Goal: Transaction & Acquisition: Purchase product/service

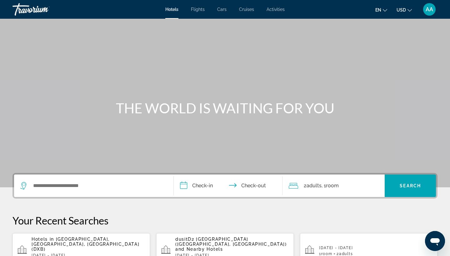
click at [68, 177] on div "Search widget" at bounding box center [93, 186] width 147 height 23
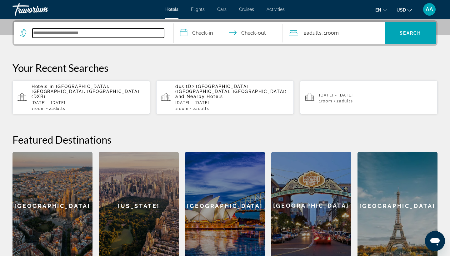
click at [133, 35] on input "Search widget" at bounding box center [99, 32] width 132 height 9
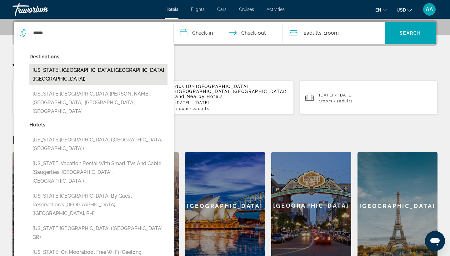
click at [110, 66] on button "[US_STATE], [GEOGRAPHIC_DATA], [GEOGRAPHIC_DATA] ([GEOGRAPHIC_DATA])" at bounding box center [98, 74] width 138 height 21
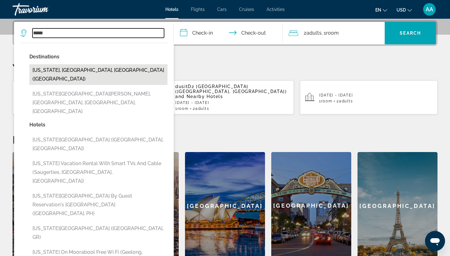
type input "**********"
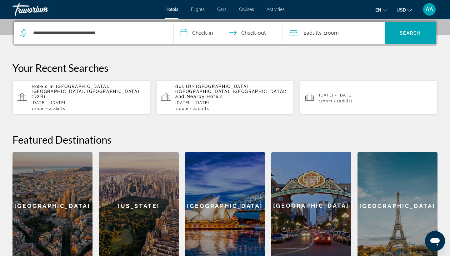
click at [203, 36] on input "**********" at bounding box center [229, 34] width 111 height 24
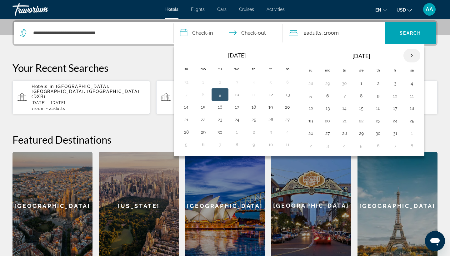
click at [412, 56] on th "Next month" at bounding box center [412, 56] width 17 height 14
click at [394, 122] on button "26" at bounding box center [395, 121] width 10 height 9
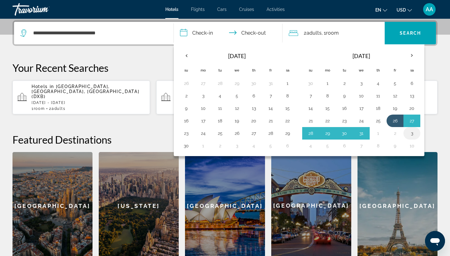
click at [412, 134] on button "3" at bounding box center [412, 133] width 10 height 9
type input "**********"
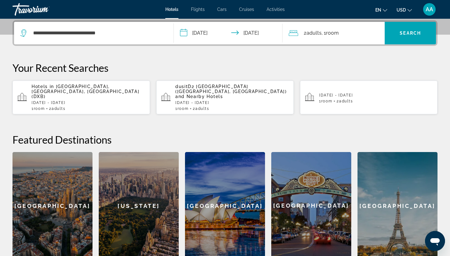
click at [331, 37] on span ", 1 Room rooms" at bounding box center [330, 33] width 17 height 9
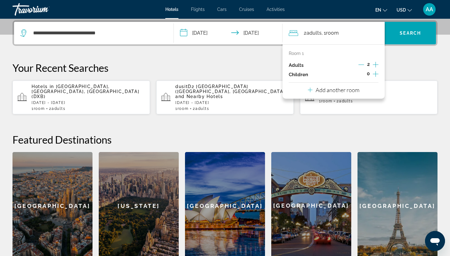
click at [340, 93] on p "Add another room" at bounding box center [338, 90] width 44 height 7
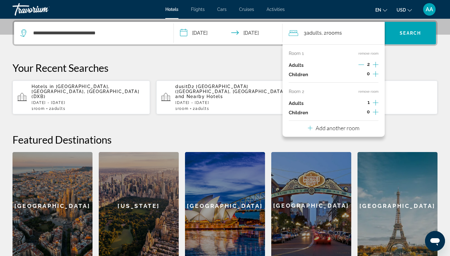
click at [326, 132] on p "Add another room" at bounding box center [338, 128] width 44 height 7
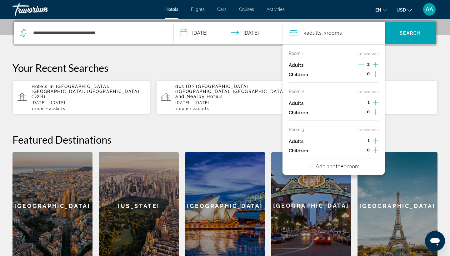
click at [378, 103] on icon "Increment adults" at bounding box center [376, 103] width 6 height 8
click at [374, 145] on icon "Increment adults" at bounding box center [376, 141] width 6 height 8
click at [412, 31] on span "Search" at bounding box center [410, 33] width 21 height 5
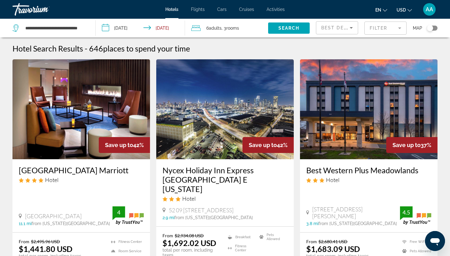
click at [407, 9] on button "USD USD ($) MXN (Mex$) CAD (Can$) GBP (£) EUR (€) AUD (A$) NZD (NZ$) CNY (CN¥)" at bounding box center [404, 9] width 15 height 9
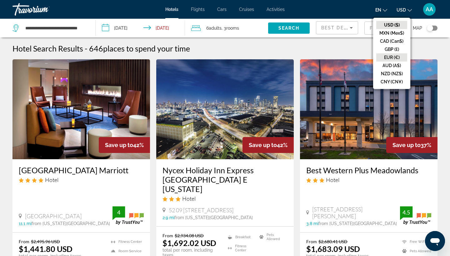
click at [394, 57] on button "EUR (€)" at bounding box center [391, 57] width 31 height 8
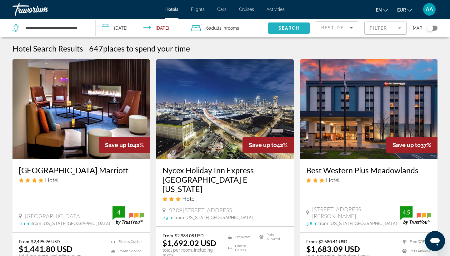
click at [289, 29] on span "Search" at bounding box center [288, 28] width 21 height 5
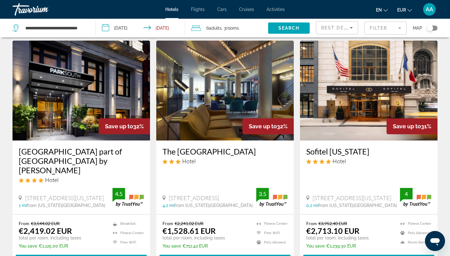
scroll to position [506, 0]
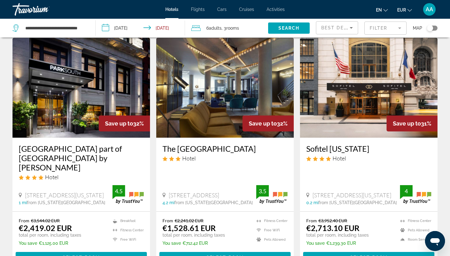
click at [389, 31] on mat-form-field "Filter" at bounding box center [385, 28] width 42 height 13
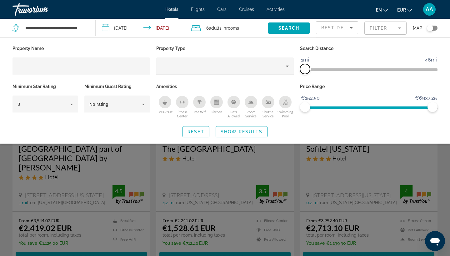
drag, startPoint x: 388, startPoint y: 72, endPoint x: 305, endPoint y: 76, distance: 83.2
click at [305, 76] on div "Search Distance 1mi 46mi 1mi" at bounding box center [369, 63] width 144 height 38
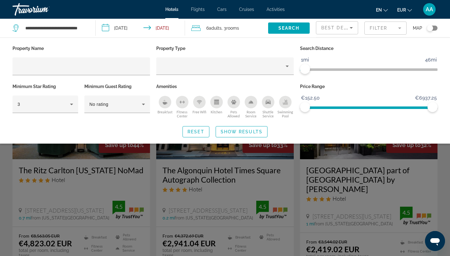
click at [232, 194] on div "Search widget" at bounding box center [225, 175] width 450 height 163
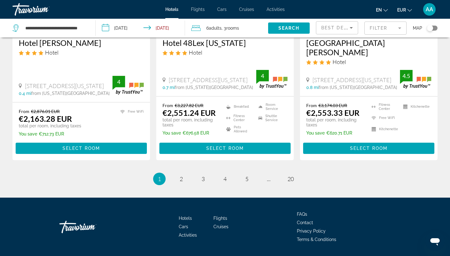
scroll to position [847, 0]
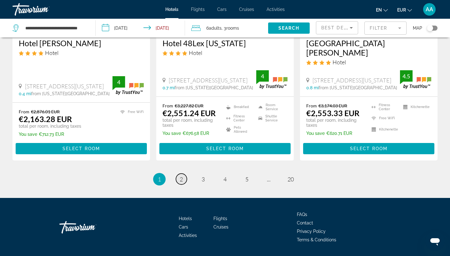
click at [181, 176] on span "2" at bounding box center [181, 179] width 3 height 7
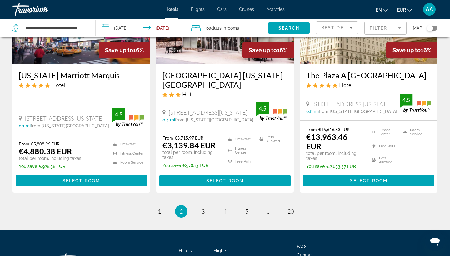
scroll to position [830, 0]
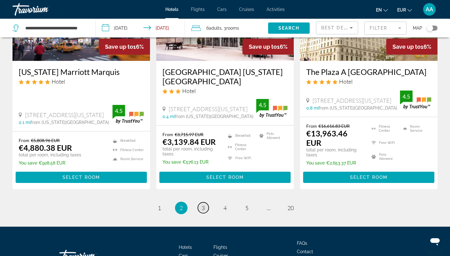
click at [203, 205] on span "3" at bounding box center [203, 208] width 3 height 7
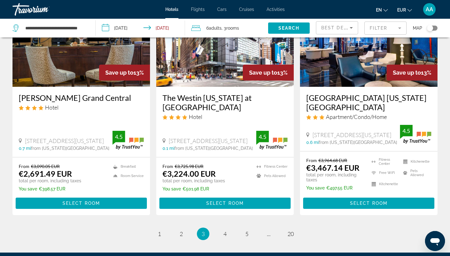
scroll to position [783, 0]
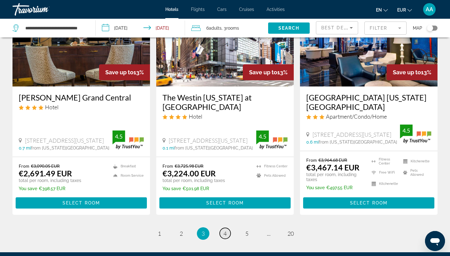
click at [227, 228] on link "page 4" at bounding box center [225, 233] width 11 height 11
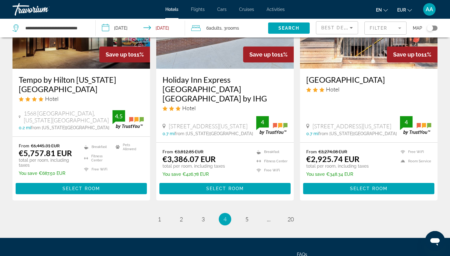
scroll to position [817, 0]
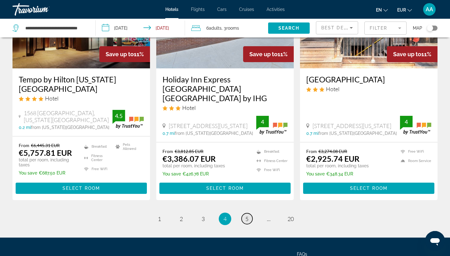
click at [243, 213] on link "page 5" at bounding box center [247, 218] width 11 height 11
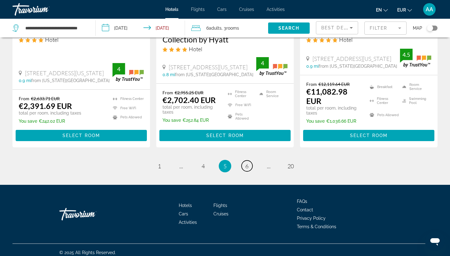
scroll to position [850, 0]
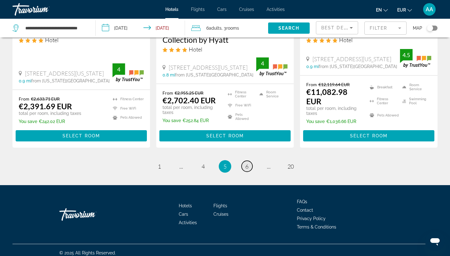
click at [246, 163] on span "6" at bounding box center [246, 166] width 3 height 7
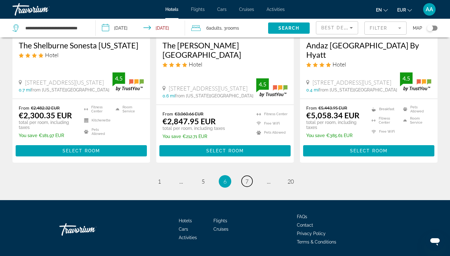
scroll to position [854, 0]
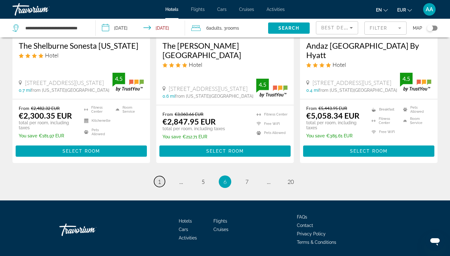
click at [160, 178] on span "1" at bounding box center [159, 181] width 3 height 7
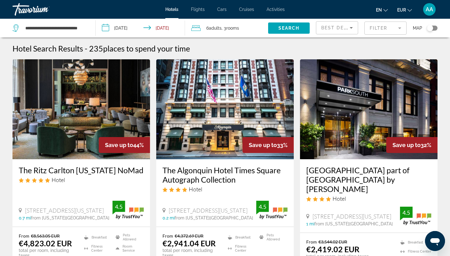
click at [392, 31] on mat-form-field "Filter" at bounding box center [385, 28] width 42 height 13
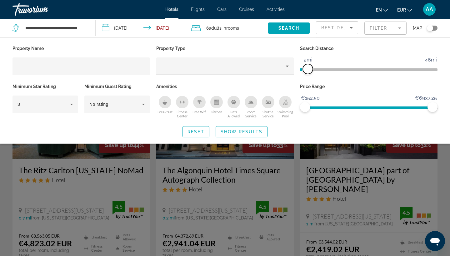
drag, startPoint x: 306, startPoint y: 68, endPoint x: 309, endPoint y: 69, distance: 3.1
click at [309, 69] on span "ngx-slider" at bounding box center [308, 69] width 10 height 10
click at [298, 165] on div "Search widget" at bounding box center [225, 175] width 450 height 163
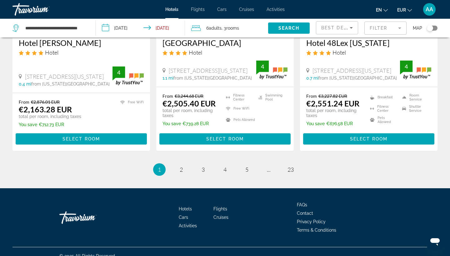
scroll to position [847, 0]
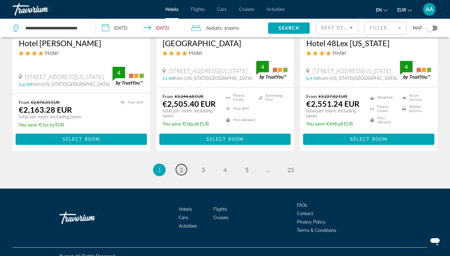
click at [180, 167] on span "2" at bounding box center [181, 170] width 3 height 7
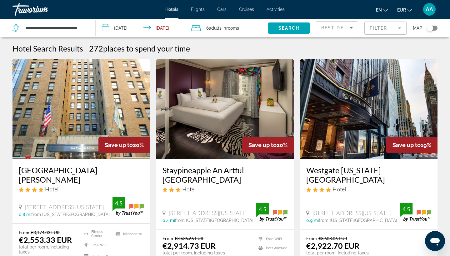
click at [230, 29] on span "rooms" at bounding box center [232, 28] width 13 height 5
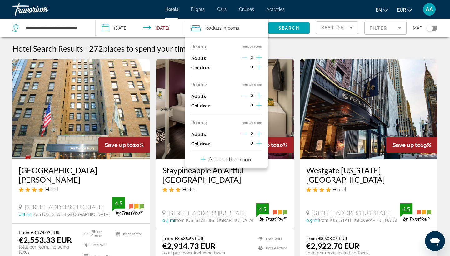
click at [258, 85] on button "remove room" at bounding box center [252, 85] width 20 height 4
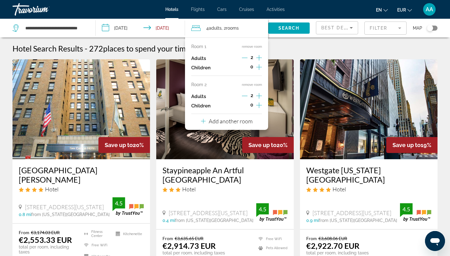
click at [258, 85] on button "remove room" at bounding box center [252, 85] width 20 height 4
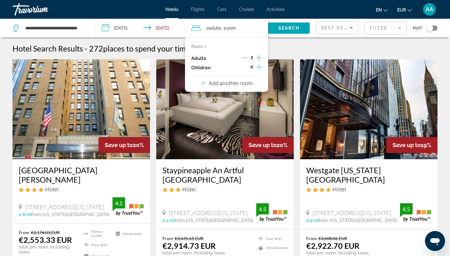
click at [244, 87] on div "Add another room" at bounding box center [227, 83] width 52 height 8
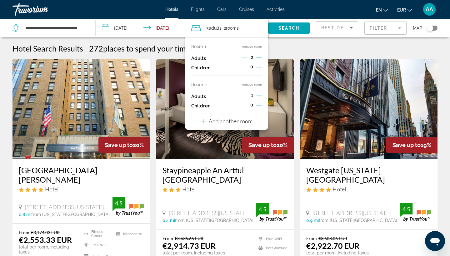
click at [260, 98] on icon "Increment adults" at bounding box center [259, 96] width 6 height 6
click at [285, 30] on span "Search" at bounding box center [288, 28] width 21 height 5
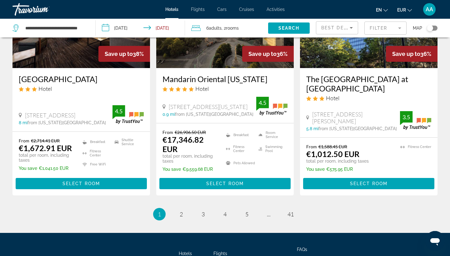
scroll to position [819, 0]
click at [179, 209] on link "page 2" at bounding box center [181, 214] width 11 height 11
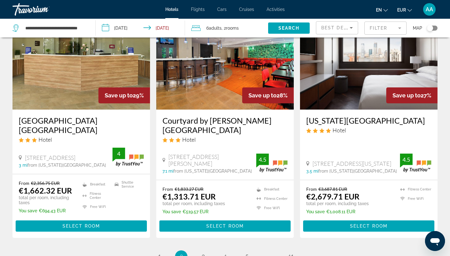
scroll to position [781, 0]
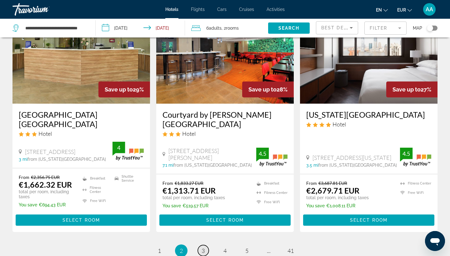
click at [200, 245] on link "page 3" at bounding box center [203, 250] width 11 height 11
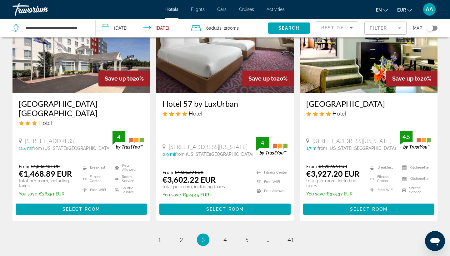
scroll to position [792, 0]
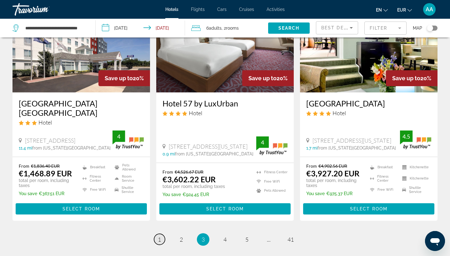
click at [159, 242] on span "1" at bounding box center [159, 239] width 3 height 7
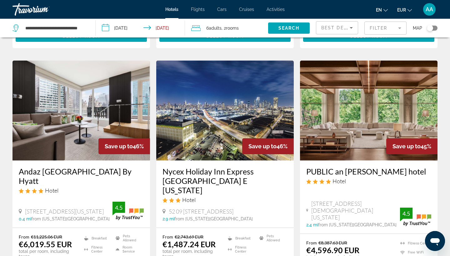
scroll to position [252, 0]
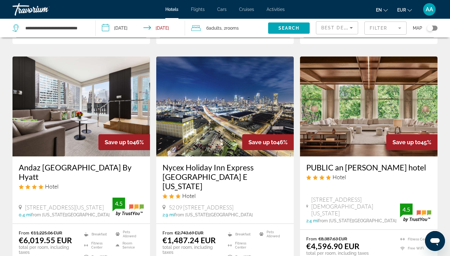
click at [212, 115] on img "Main content" at bounding box center [225, 107] width 138 height 100
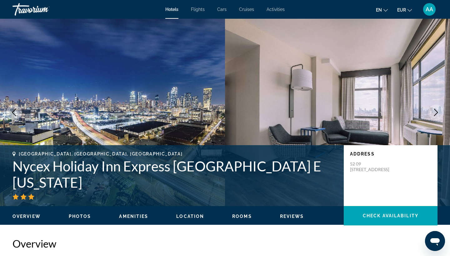
click at [437, 113] on icon "Next image" at bounding box center [436, 113] width 8 height 8
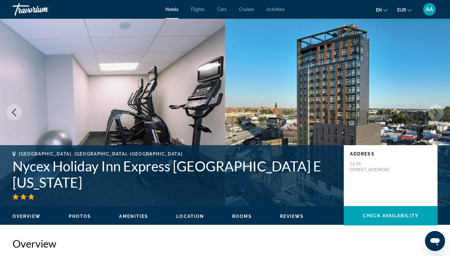
click at [437, 113] on icon "Next image" at bounding box center [436, 113] width 4 height 8
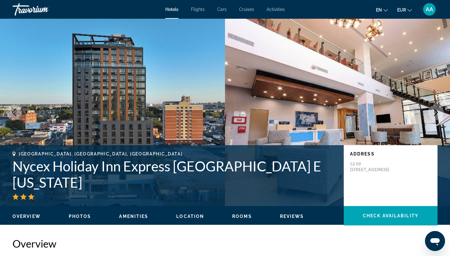
click at [437, 113] on icon "Next image" at bounding box center [436, 113] width 4 height 8
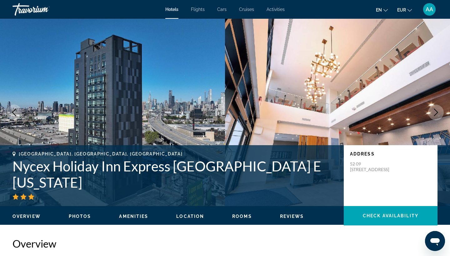
click at [437, 113] on icon "Next image" at bounding box center [436, 113] width 8 height 8
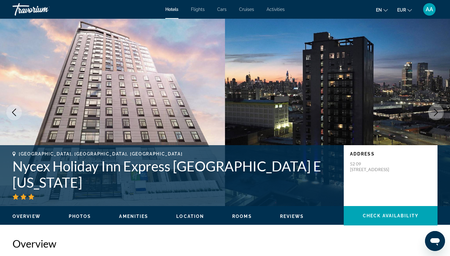
click at [437, 113] on icon "Next image" at bounding box center [436, 113] width 4 height 8
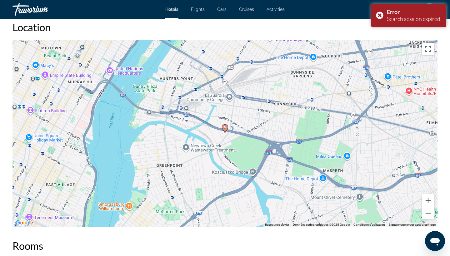
scroll to position [583, 0]
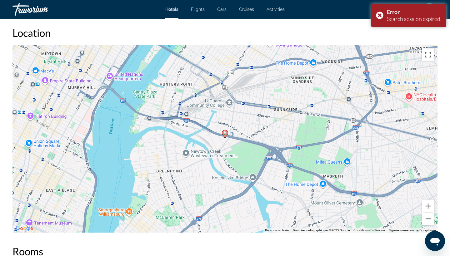
click at [429, 221] on button "Zoom arrière" at bounding box center [428, 219] width 13 height 13
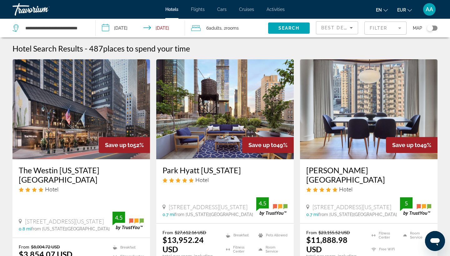
click at [409, 8] on icon "Change currency" at bounding box center [410, 10] width 4 height 4
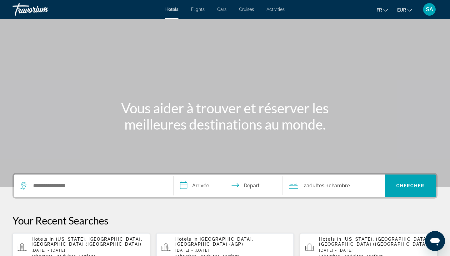
click at [43, 179] on div "Search widget" at bounding box center [93, 186] width 147 height 23
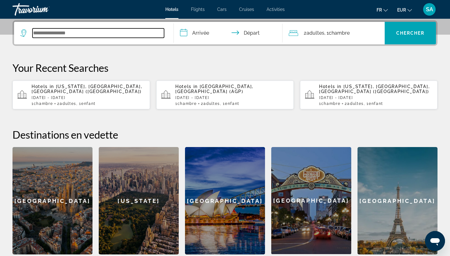
click at [127, 34] on input "Search widget" at bounding box center [99, 32] width 132 height 9
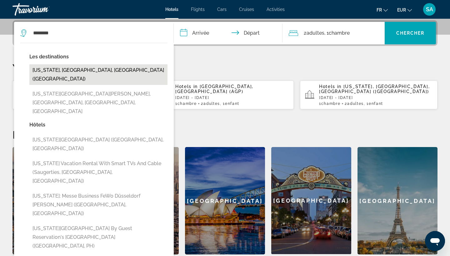
drag, startPoint x: 127, startPoint y: 34, endPoint x: 131, endPoint y: 70, distance: 36.8
click at [131, 70] on button "New York, NY, United States (NYC)" at bounding box center [98, 74] width 138 height 21
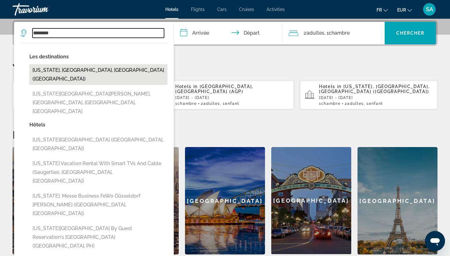
type input "**********"
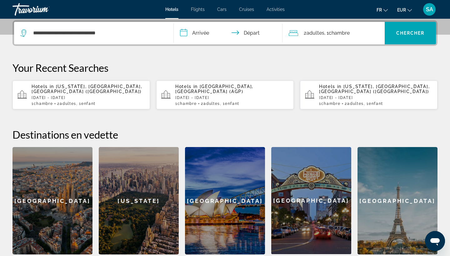
click at [198, 27] on input "**********" at bounding box center [229, 34] width 111 height 24
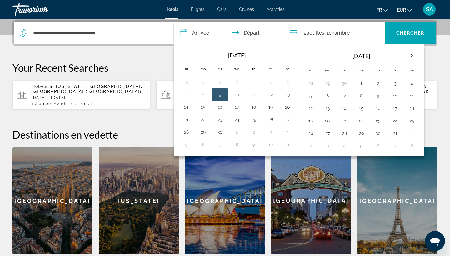
click at [421, 55] on div "Oct 2025 Su Mo Tu We Th Fr Sa 28 29 30 1 2 3 4 5 6 7 8 9 10 11 12 13 14 15 16 1…" at bounding box center [361, 100] width 121 height 107
click at [412, 55] on th "Next month" at bounding box center [412, 56] width 17 height 14
click at [397, 121] on button "26" at bounding box center [395, 121] width 10 height 9
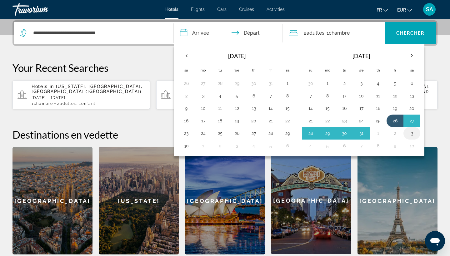
click at [411, 131] on button "3" at bounding box center [412, 133] width 10 height 9
type input "**********"
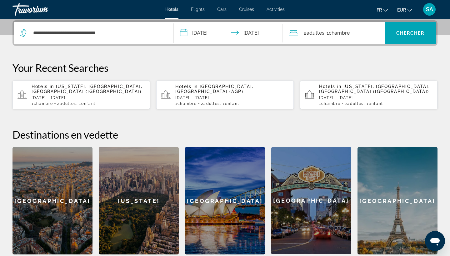
click at [363, 33] on div "2 Adulte Adultes , 1 Chambre pièces" at bounding box center [337, 33] width 96 height 9
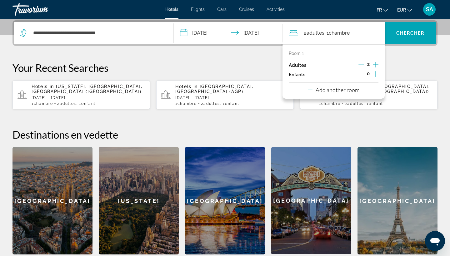
click at [348, 90] on p "Add another room" at bounding box center [338, 90] width 44 height 7
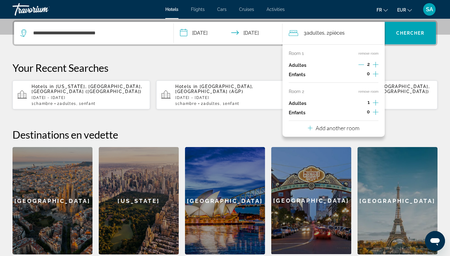
click at [340, 132] on p "Add another room" at bounding box center [338, 128] width 44 height 7
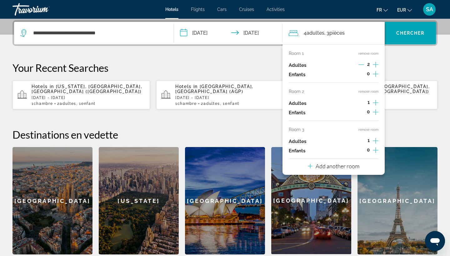
click at [379, 103] on div "Room 1 remove room Adultes 2 Enfants 0 Room 2 remove room Adultes 1 Enfants 0 R…" at bounding box center [334, 109] width 103 height 131
click at [376, 103] on icon "Increment adults" at bounding box center [376, 103] width 6 height 8
click at [375, 145] on icon "Increment adults" at bounding box center [376, 141] width 6 height 8
click at [406, 33] on span "Chercher" at bounding box center [410, 33] width 28 height 5
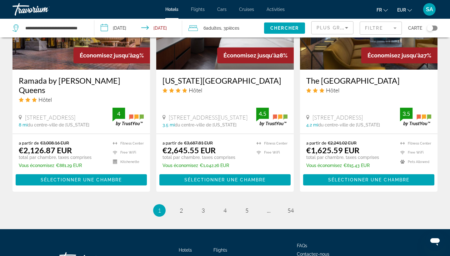
scroll to position [826, 0]
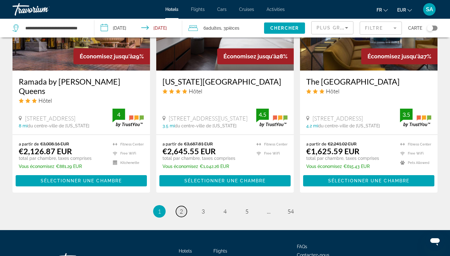
click at [179, 206] on link "page 2" at bounding box center [181, 211] width 11 height 11
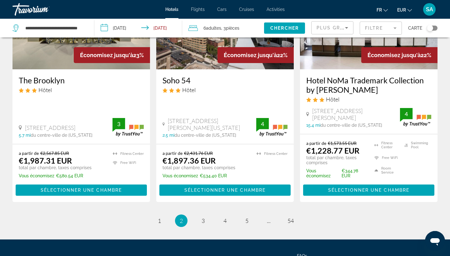
scroll to position [805, 0]
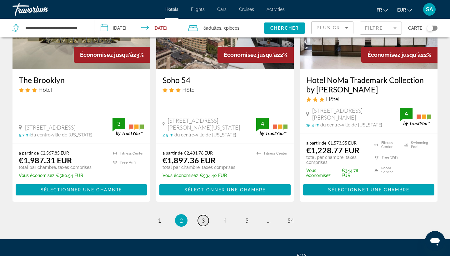
click at [201, 220] on link "page 3" at bounding box center [203, 220] width 11 height 11
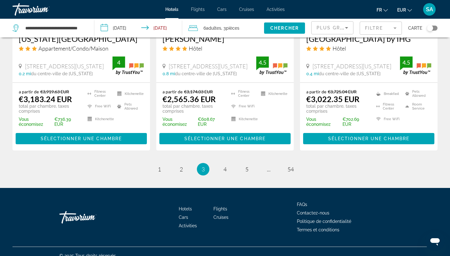
scroll to position [856, 0]
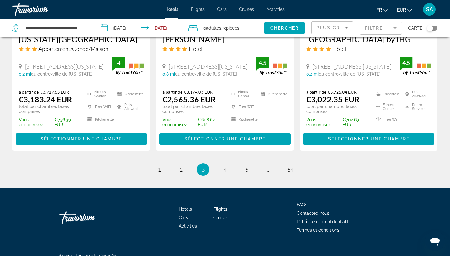
click at [219, 163] on ul "3 / 54 page 1 page 2 You're on page 3 page 4 page 5 page ... page 54" at bounding box center [225, 169] width 425 height 13
click at [225, 166] on span "4" at bounding box center [224, 169] width 3 height 7
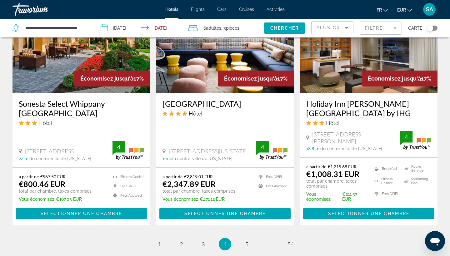
scroll to position [835, 0]
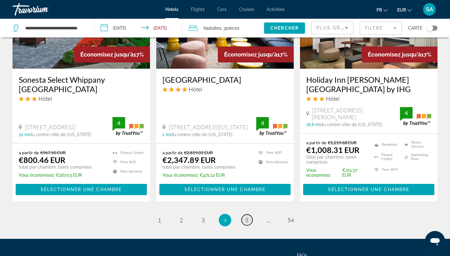
click at [247, 217] on span "5" at bounding box center [246, 220] width 3 height 7
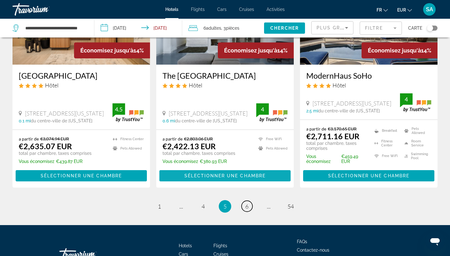
scroll to position [811, 0]
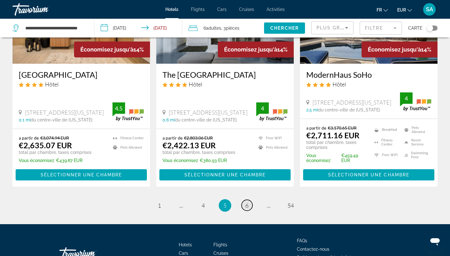
click at [248, 209] on span "6" at bounding box center [246, 205] width 3 height 7
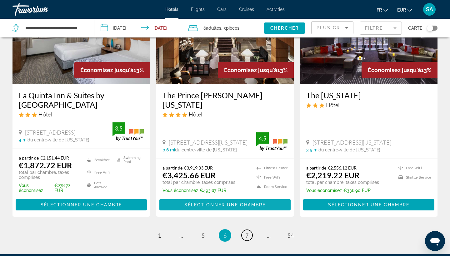
scroll to position [804, 0]
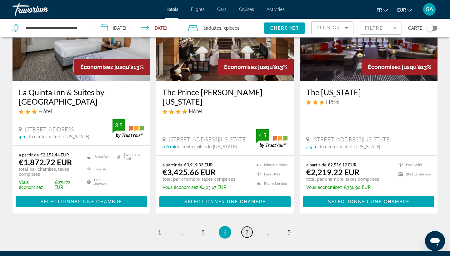
click at [248, 232] on span "7" at bounding box center [246, 232] width 3 height 7
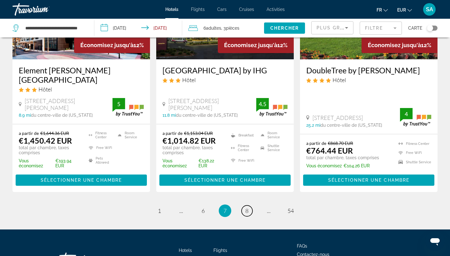
scroll to position [842, 0]
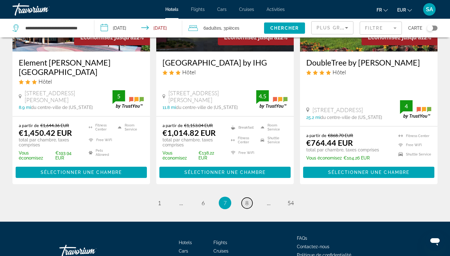
click at [248, 198] on link "page 8" at bounding box center [247, 203] width 11 height 11
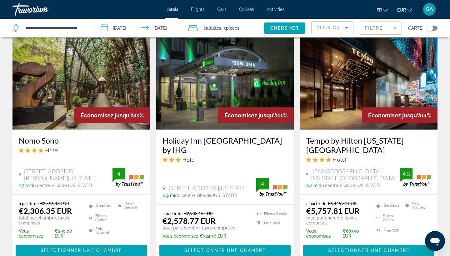
scroll to position [765, 0]
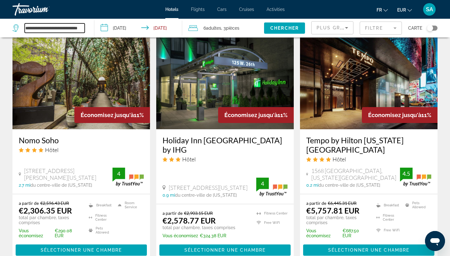
click at [58, 27] on input "**********" at bounding box center [55, 27] width 60 height 9
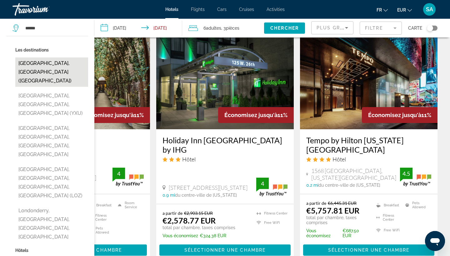
drag, startPoint x: 57, startPoint y: 56, endPoint x: 51, endPoint y: 64, distance: 9.8
click at [51, 64] on button "London, United Kingdom (LON)" at bounding box center [51, 72] width 73 height 29
type input "**********"
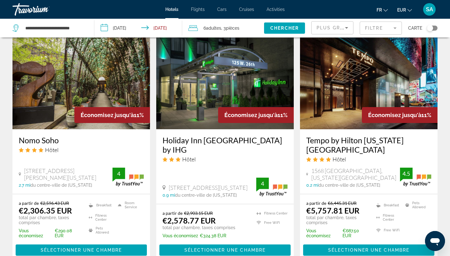
click at [133, 28] on input "**********" at bounding box center [139, 29] width 91 height 21
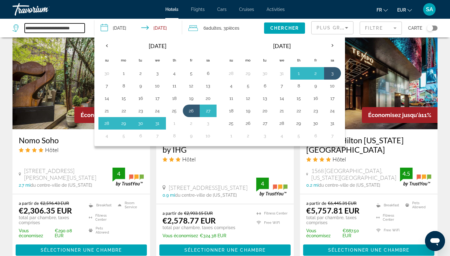
click at [58, 27] on input "**********" at bounding box center [55, 27] width 60 height 9
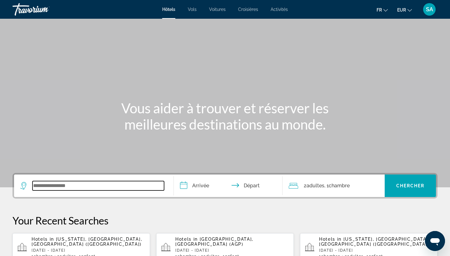
click at [51, 187] on input "Search widget" at bounding box center [99, 185] width 132 height 9
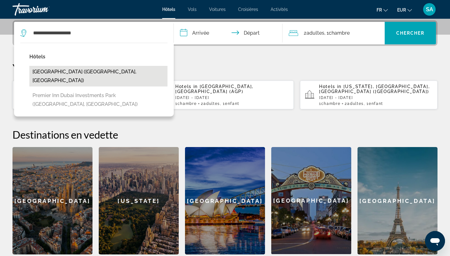
click at [139, 74] on button "Premier Inn Dubai International Airport (Dubai, AE)" at bounding box center [98, 76] width 138 height 21
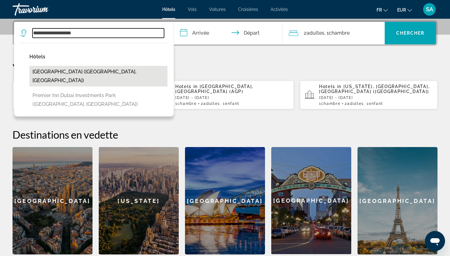
type input "**********"
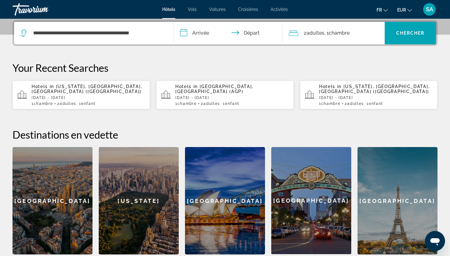
click at [198, 29] on input "**********" at bounding box center [229, 34] width 111 height 24
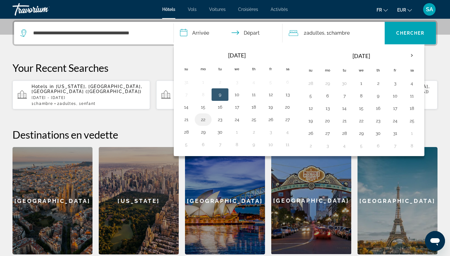
click at [205, 120] on button "22" at bounding box center [203, 119] width 10 height 9
click at [220, 120] on button "23" at bounding box center [220, 119] width 10 height 9
type input "**********"
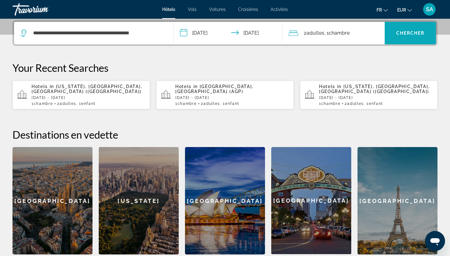
click at [396, 34] on span "Chercher" at bounding box center [410, 33] width 28 height 5
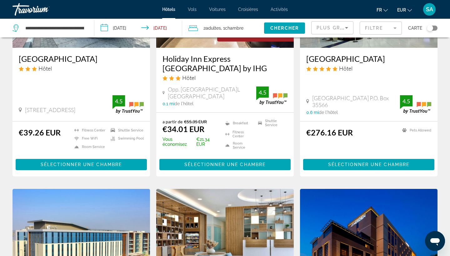
scroll to position [117, 0]
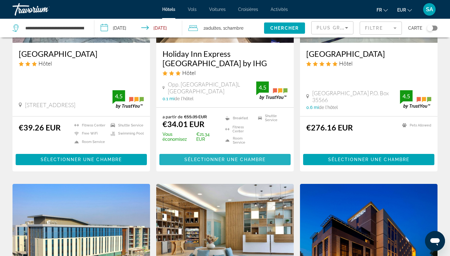
click at [214, 155] on span "Main content" at bounding box center [224, 159] width 131 height 15
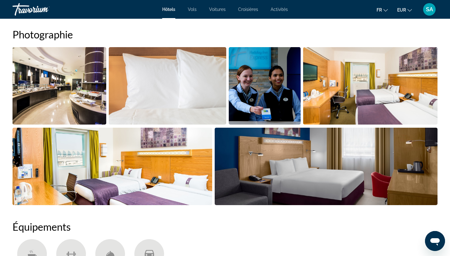
scroll to position [319, 0]
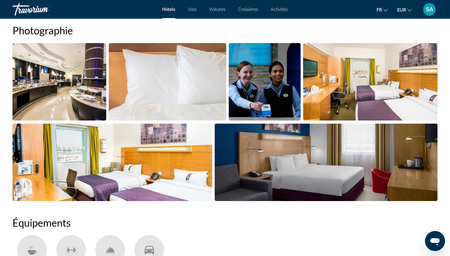
click at [54, 102] on img "Open full-screen image slider" at bounding box center [60, 82] width 94 height 78
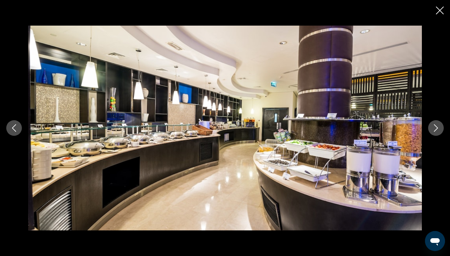
click at [436, 129] on icon "Next image" at bounding box center [436, 128] width 8 height 8
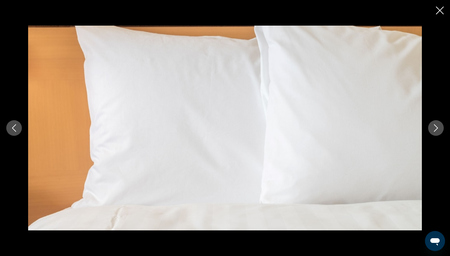
click at [436, 129] on icon "Next image" at bounding box center [436, 128] width 8 height 8
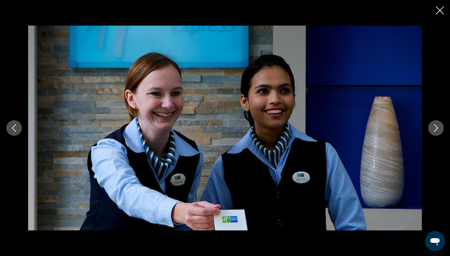
click at [436, 129] on icon "Next image" at bounding box center [436, 128] width 4 height 8
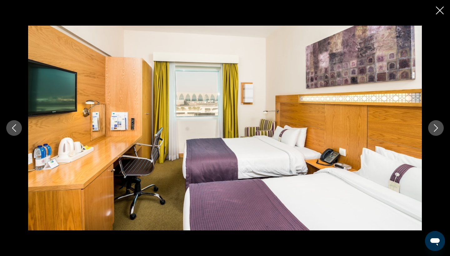
click at [436, 129] on icon "Next image" at bounding box center [436, 128] width 4 height 8
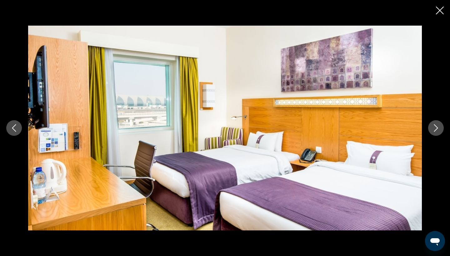
click at [436, 129] on icon "Next image" at bounding box center [436, 128] width 4 height 8
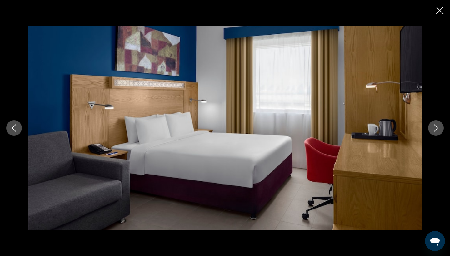
click at [436, 129] on icon "Next image" at bounding box center [436, 128] width 4 height 8
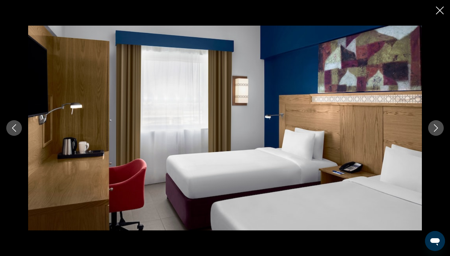
click at [436, 129] on icon "Next image" at bounding box center [436, 128] width 4 height 8
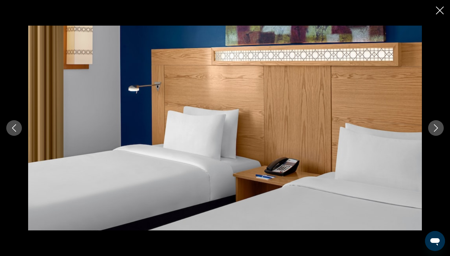
click at [436, 129] on icon "Next image" at bounding box center [436, 128] width 4 height 8
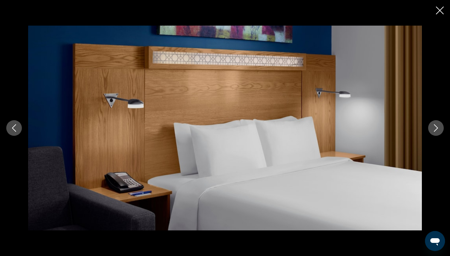
click at [436, 129] on icon "Next image" at bounding box center [436, 128] width 4 height 8
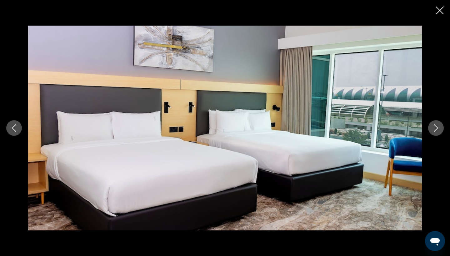
click at [436, 129] on icon "Next image" at bounding box center [436, 128] width 4 height 8
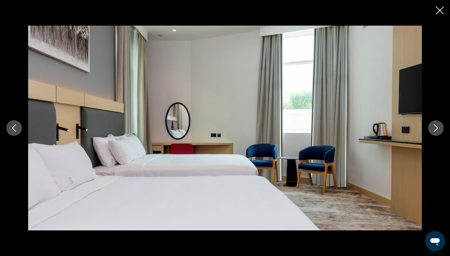
click at [436, 129] on icon "Next image" at bounding box center [436, 128] width 4 height 8
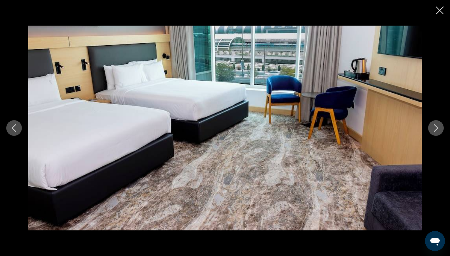
click at [436, 129] on icon "Next image" at bounding box center [436, 128] width 4 height 8
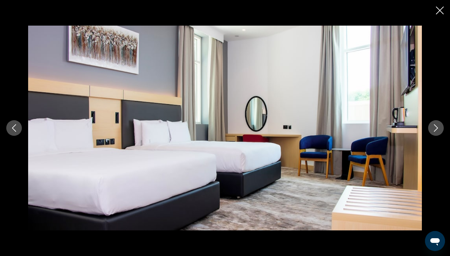
click at [436, 130] on icon "Next image" at bounding box center [436, 128] width 4 height 8
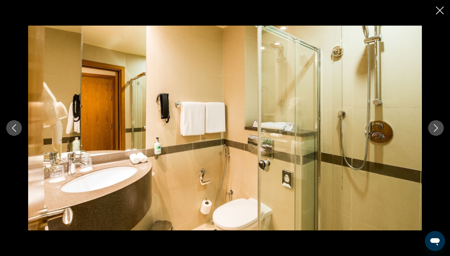
click at [436, 130] on icon "Next image" at bounding box center [436, 128] width 4 height 8
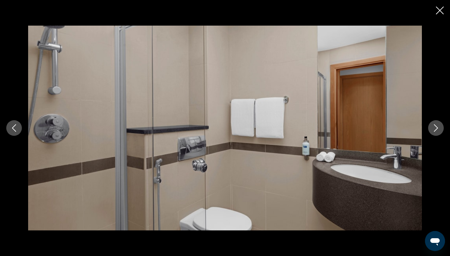
click at [436, 130] on icon "Next image" at bounding box center [436, 128] width 4 height 8
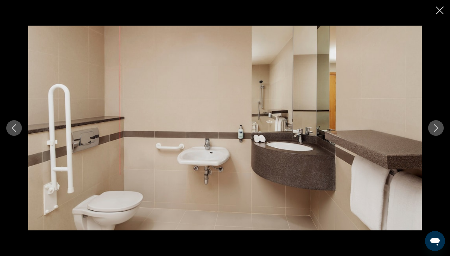
click at [436, 130] on icon "Next image" at bounding box center [436, 128] width 4 height 8
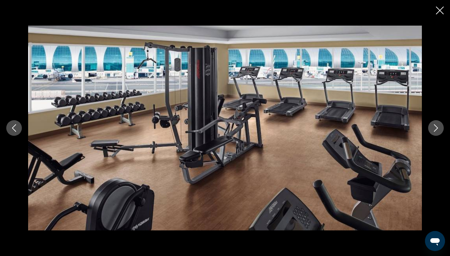
click at [436, 130] on icon "Next image" at bounding box center [436, 128] width 4 height 8
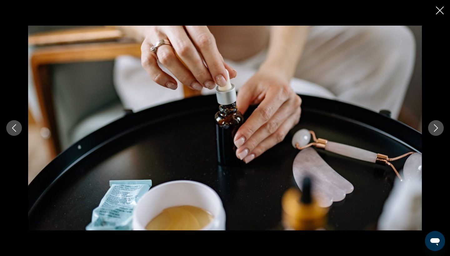
click at [436, 130] on icon "Next image" at bounding box center [436, 128] width 4 height 8
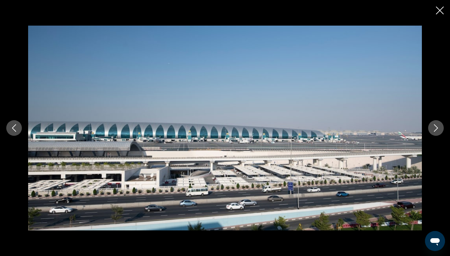
click at [14, 133] on button "Previous image" at bounding box center [14, 128] width 16 height 16
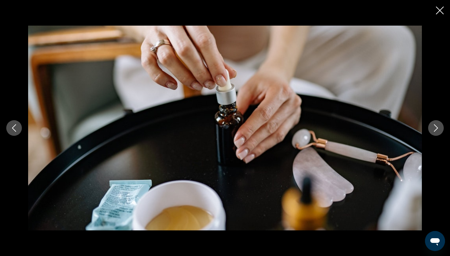
click at [14, 133] on button "Previous image" at bounding box center [14, 128] width 16 height 16
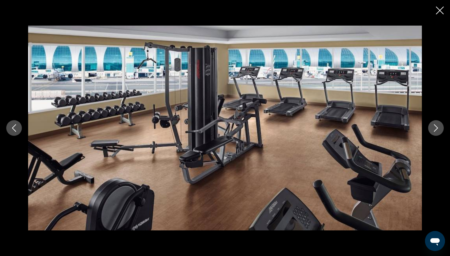
click at [431, 127] on button "Next image" at bounding box center [436, 128] width 16 height 16
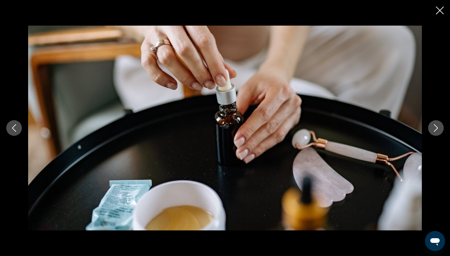
click at [431, 127] on button "Next image" at bounding box center [436, 128] width 16 height 16
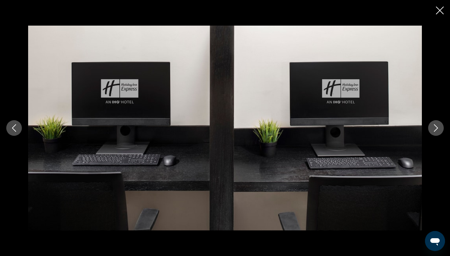
click at [431, 127] on button "Next image" at bounding box center [436, 128] width 16 height 16
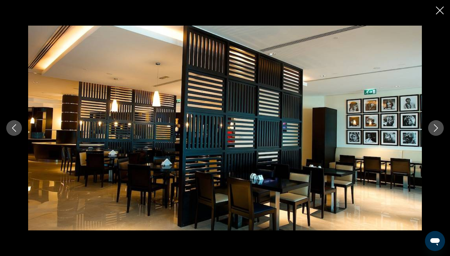
click at [431, 127] on button "Next image" at bounding box center [436, 128] width 16 height 16
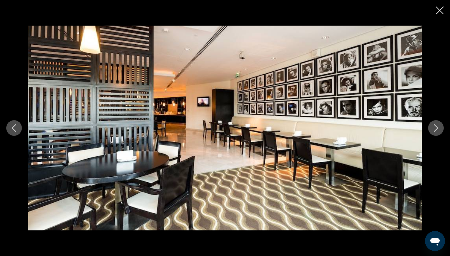
click at [431, 127] on button "Next image" at bounding box center [436, 128] width 16 height 16
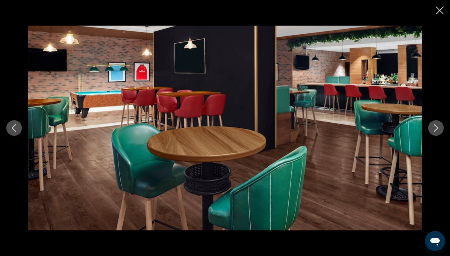
click at [439, 10] on icon "Close slideshow" at bounding box center [440, 11] width 8 height 8
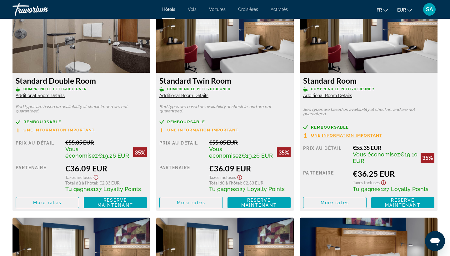
scroll to position [894, 0]
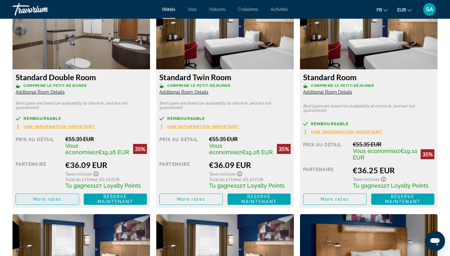
click at [64, 200] on span "Main content" at bounding box center [47, 199] width 63 height 15
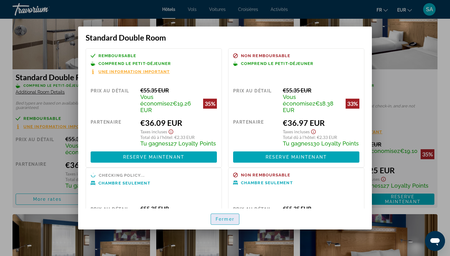
click at [233, 220] on span "Fermer" at bounding box center [225, 219] width 19 height 5
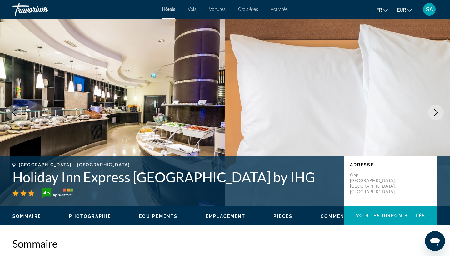
scroll to position [894, 0]
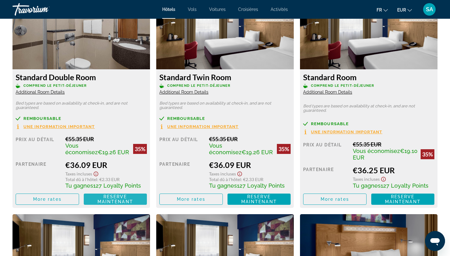
click at [117, 200] on span "Reserve maintenant" at bounding box center [116, 199] width 36 height 10
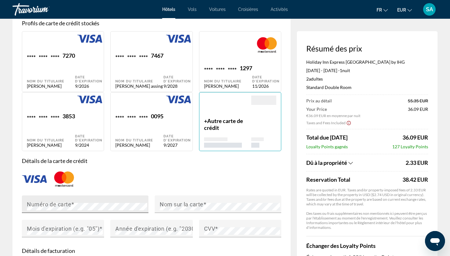
scroll to position [475, 0]
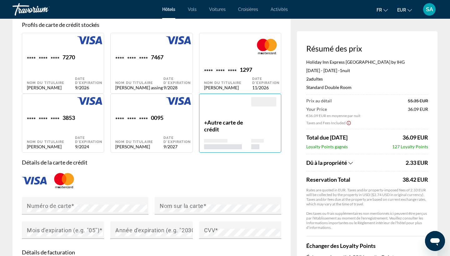
click at [143, 147] on div "Sophie assing" at bounding box center [139, 146] width 48 height 5
type input "******"
type input "**********"
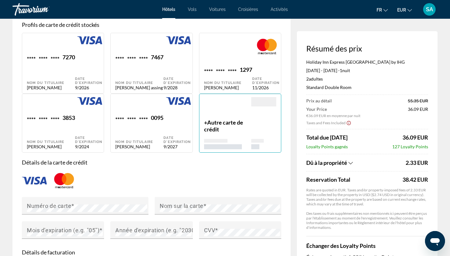
type input "**********"
type input "*********"
type input "*****"
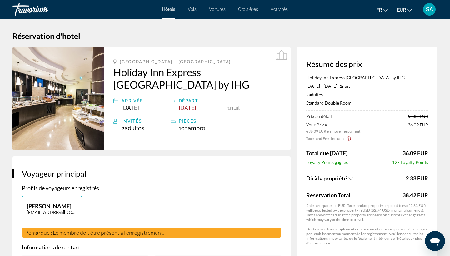
scroll to position [0, 0]
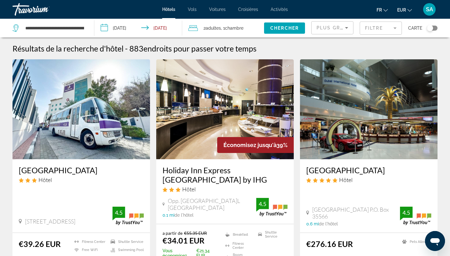
click at [236, 29] on span "Chambre" at bounding box center [234, 28] width 18 height 5
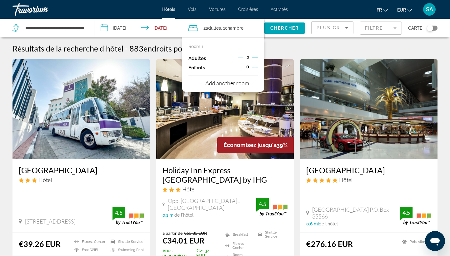
click at [245, 87] on p "Add another room" at bounding box center [227, 83] width 44 height 7
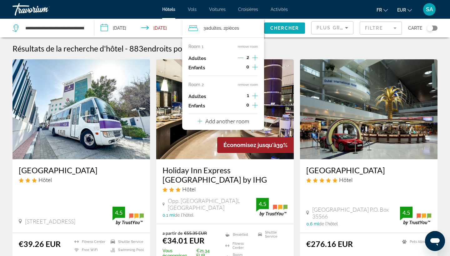
click at [295, 25] on span "Search widget" at bounding box center [284, 28] width 41 height 15
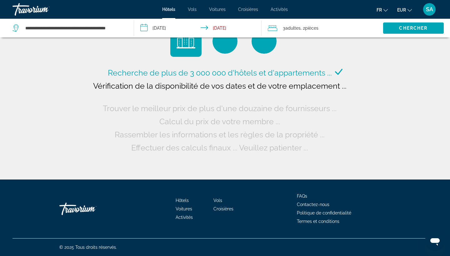
click at [299, 32] on span "3 Adulte Adultes" at bounding box center [292, 28] width 18 height 9
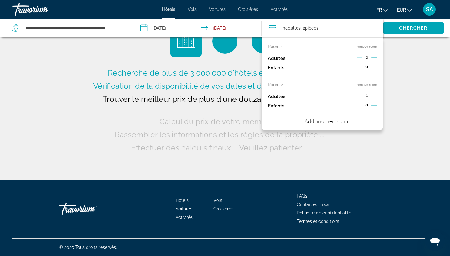
click at [374, 98] on icon "Increment adults" at bounding box center [374, 96] width 6 height 6
click at [420, 31] on span "Search widget" at bounding box center [413, 28] width 61 height 15
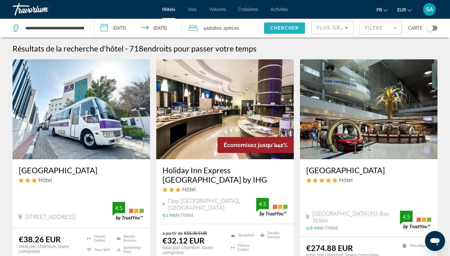
click at [283, 26] on span "Chercher" at bounding box center [284, 28] width 28 height 5
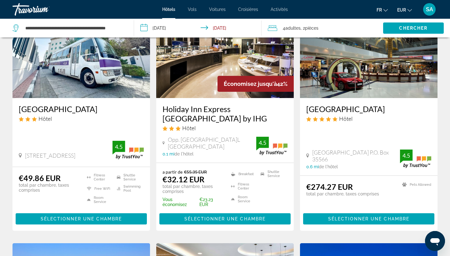
scroll to position [62, 0]
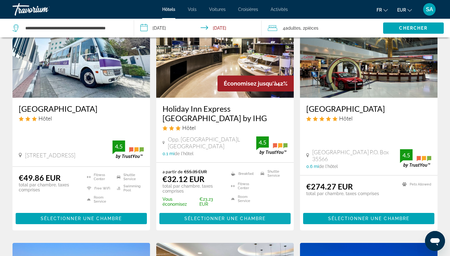
click at [211, 218] on span "Sélectionner une chambre" at bounding box center [224, 218] width 81 height 5
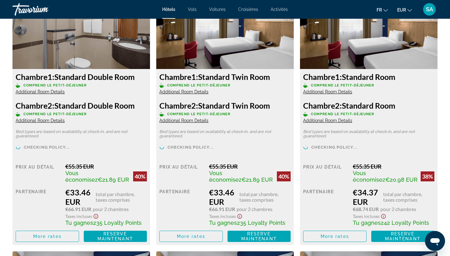
scroll to position [928, 0]
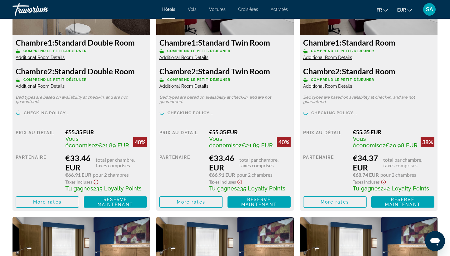
click at [51, 58] on span "Additional Room Details" at bounding box center [40, 57] width 49 height 5
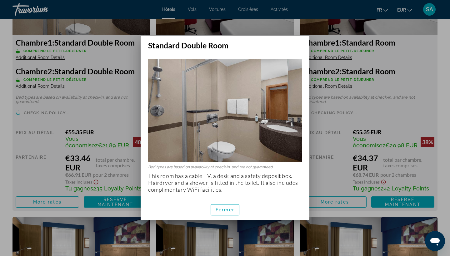
scroll to position [0, 0]
click at [235, 212] on span "button" at bounding box center [225, 210] width 28 height 15
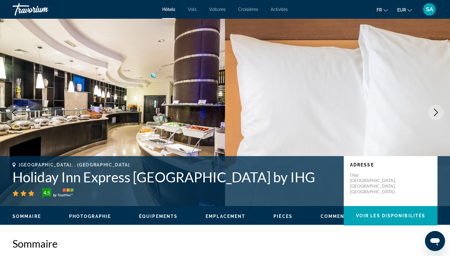
scroll to position [928, 0]
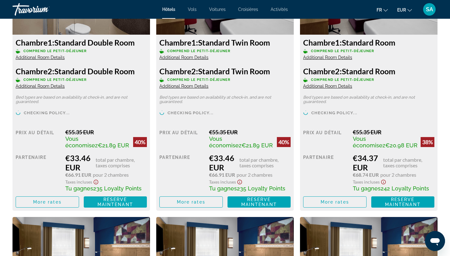
click at [108, 202] on span "Reserve maintenant" at bounding box center [116, 202] width 36 height 10
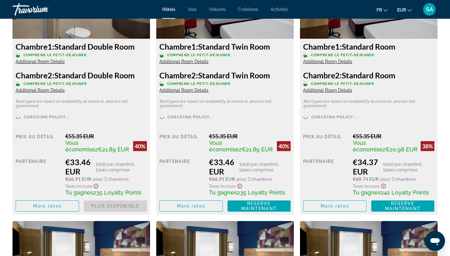
scroll to position [925, 0]
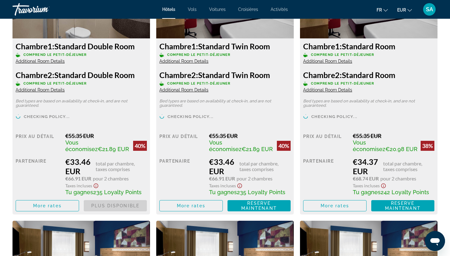
click at [104, 207] on span "Reserve maintenant Plus disponible" at bounding box center [115, 205] width 63 height 11
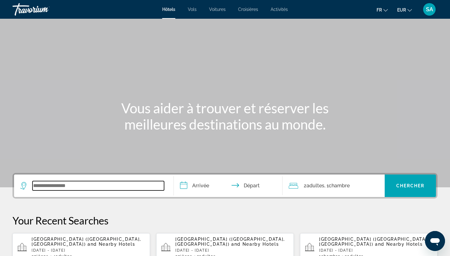
click at [70, 187] on input "Search widget" at bounding box center [99, 185] width 132 height 9
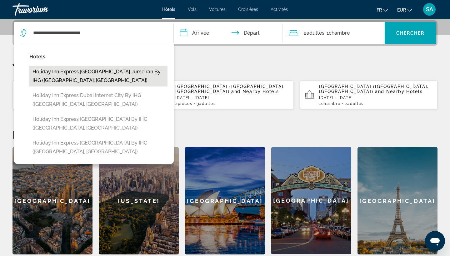
click at [131, 71] on button "Holiday Inn Express Dubai Jumeirah by IHG (Dubai, AE)" at bounding box center [98, 76] width 138 height 21
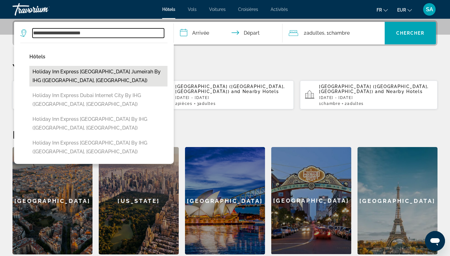
type input "**********"
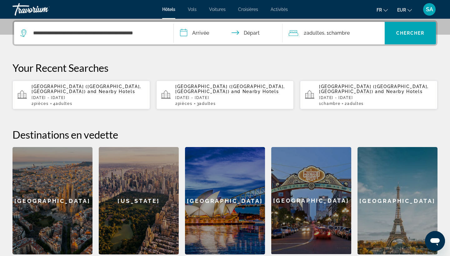
click at [199, 35] on input "**********" at bounding box center [229, 34] width 111 height 24
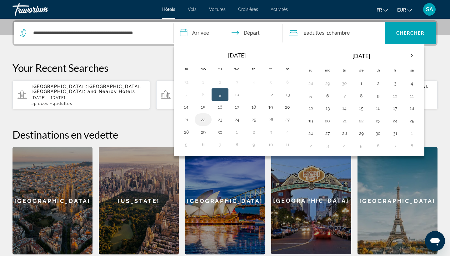
click at [201, 120] on button "22" at bounding box center [203, 119] width 10 height 9
click at [219, 123] on button "23" at bounding box center [220, 119] width 10 height 9
type input "**********"
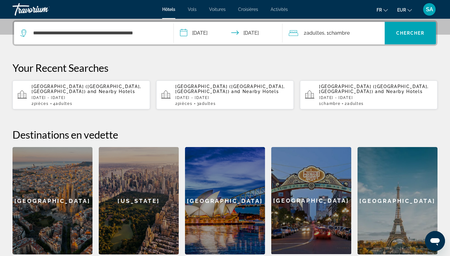
click at [343, 32] on span "Chambre" at bounding box center [339, 33] width 21 height 6
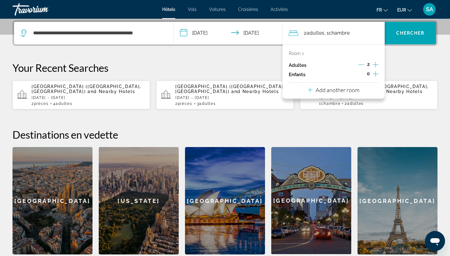
click at [351, 92] on p "Add another room" at bounding box center [338, 90] width 44 height 7
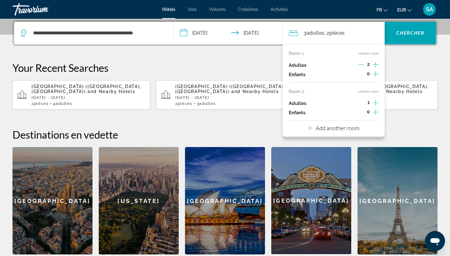
click at [374, 105] on icon "Increment adults" at bounding box center [376, 103] width 6 height 8
click at [418, 30] on span "Search widget" at bounding box center [410, 33] width 51 height 15
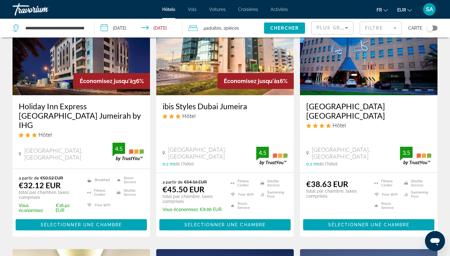
scroll to position [72, 0]
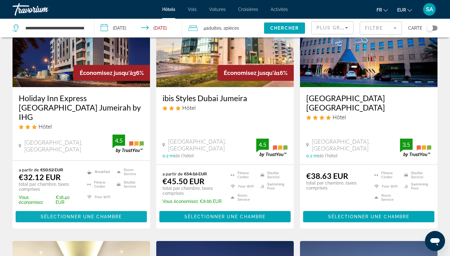
click at [61, 214] on span "Sélectionner une chambre" at bounding box center [81, 216] width 81 height 5
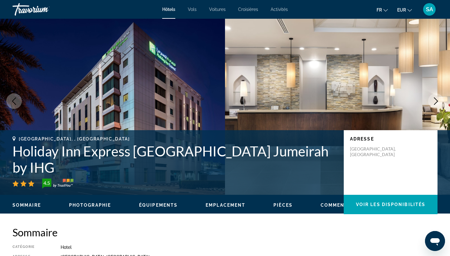
scroll to position [8, 0]
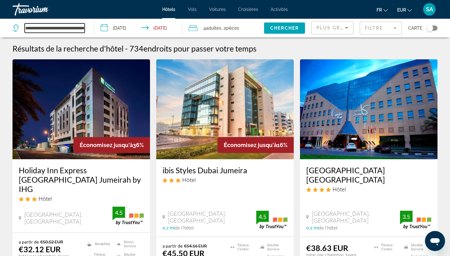
click at [80, 27] on input "**********" at bounding box center [55, 27] width 60 height 9
click at [81, 27] on input "**********" at bounding box center [55, 27] width 60 height 9
click at [82, 28] on input "**********" at bounding box center [55, 27] width 60 height 9
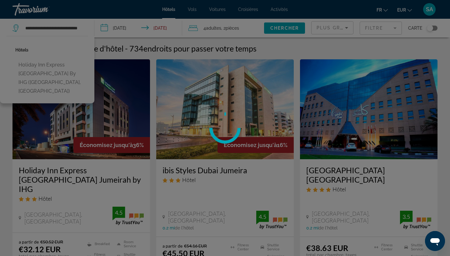
click at [29, 70] on div at bounding box center [225, 128] width 450 height 256
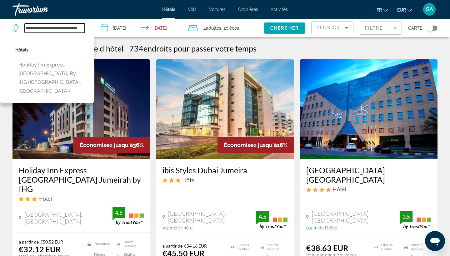
click at [58, 30] on input "**********" at bounding box center [55, 27] width 60 height 9
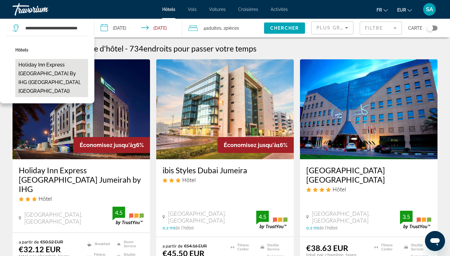
click at [43, 68] on button "Holiday Inn Express Dubai Airport by IHG (Dubai, AE)" at bounding box center [51, 78] width 73 height 38
type input "**********"
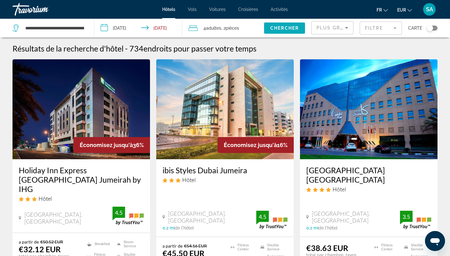
click at [285, 30] on span "Chercher" at bounding box center [284, 28] width 28 height 5
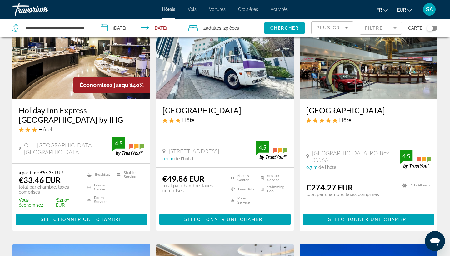
scroll to position [65, 0]
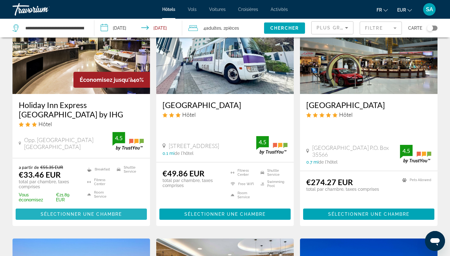
click at [52, 215] on span "Sélectionner une chambre" at bounding box center [81, 214] width 81 height 5
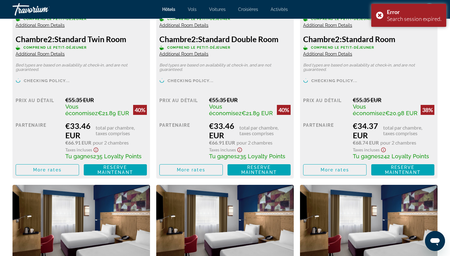
scroll to position [958, 0]
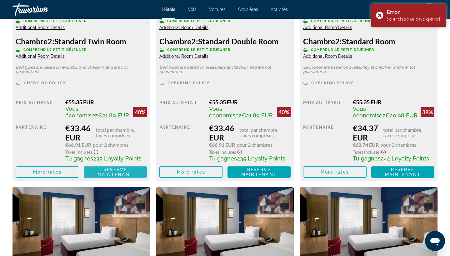
click at [119, 175] on span "Reserve maintenant" at bounding box center [116, 172] width 36 height 10
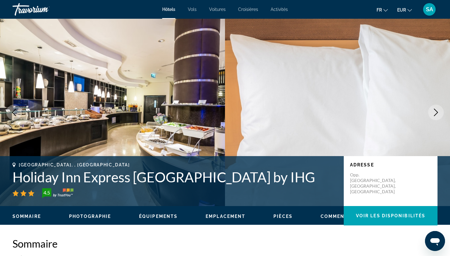
scroll to position [0, 0]
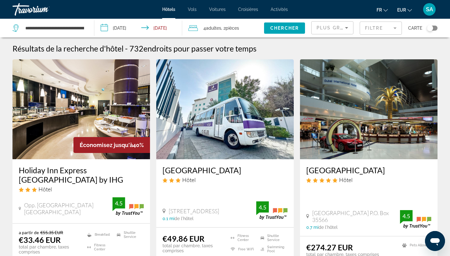
drag, startPoint x: 224, startPoint y: 41, endPoint x: 224, endPoint y: 37, distance: 3.8
click at [228, 32] on span ", 2 Chambre pièces" at bounding box center [230, 28] width 18 height 9
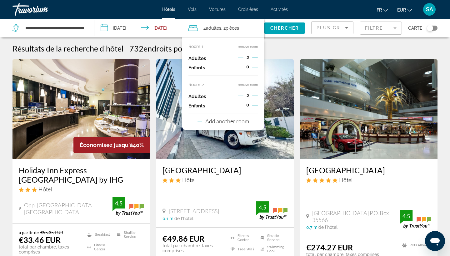
click at [256, 86] on button "remove room" at bounding box center [248, 85] width 20 height 4
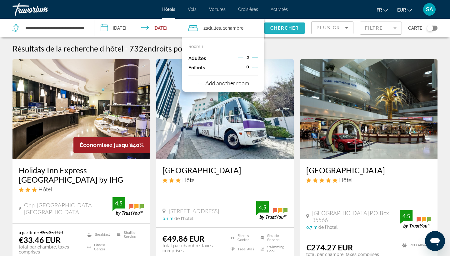
click at [288, 26] on span "Chercher" at bounding box center [284, 28] width 28 height 5
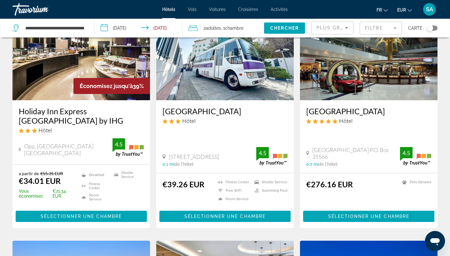
scroll to position [63, 0]
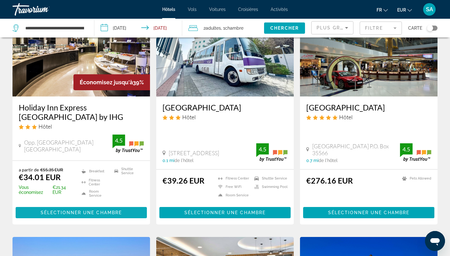
click at [56, 214] on span "Sélectionner une chambre" at bounding box center [81, 212] width 81 height 5
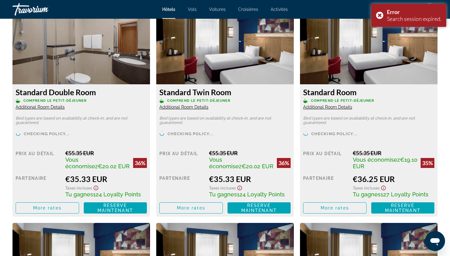
scroll to position [880, 0]
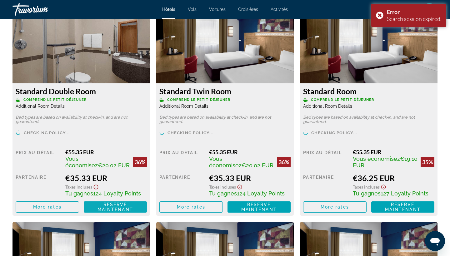
click at [114, 208] on span "Reserve maintenant" at bounding box center [116, 207] width 36 height 10
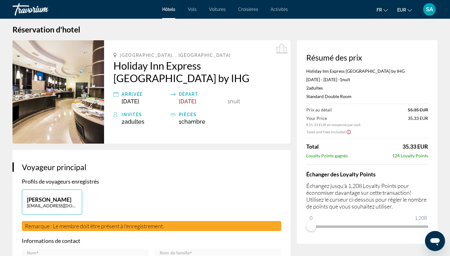
scroll to position [7, 0]
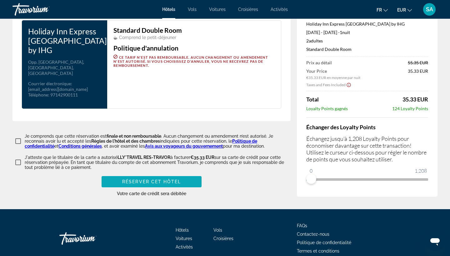
click at [164, 174] on span "Main content" at bounding box center [152, 181] width 100 height 15
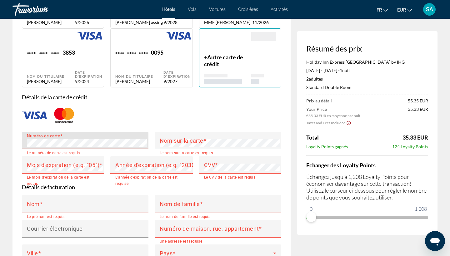
scroll to position [526, 0]
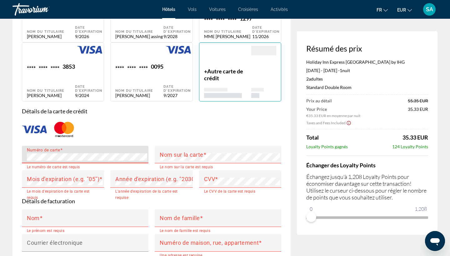
click at [163, 58] on div "Main content" at bounding box center [139, 55] width 48 height 18
type input "******"
type input "**********"
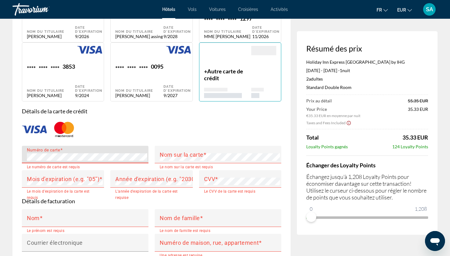
type input "**********"
type input "*********"
type input "*****"
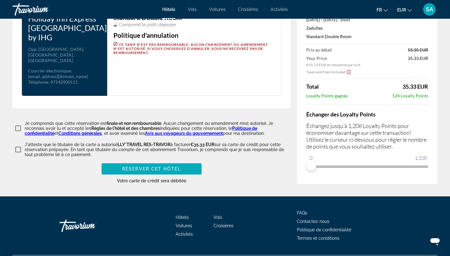
scroll to position [873, 0]
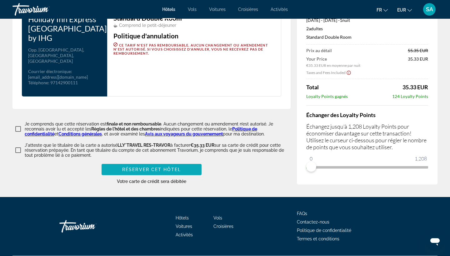
click at [144, 167] on span "Réserver cet hôtel" at bounding box center [151, 169] width 59 height 5
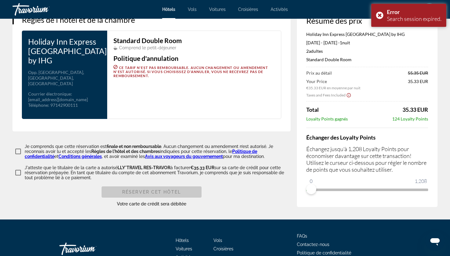
scroll to position [0, 0]
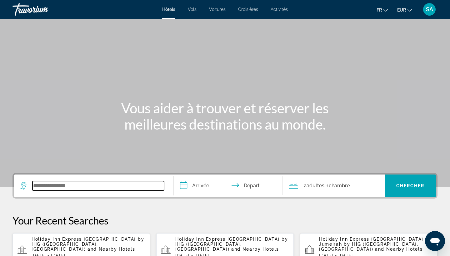
click at [58, 183] on input "Search widget" at bounding box center [99, 185] width 132 height 9
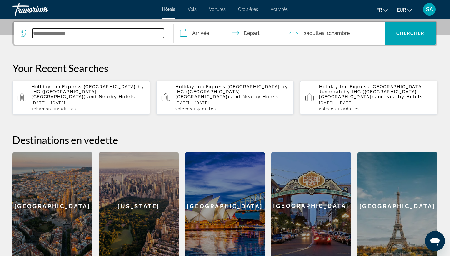
scroll to position [153, 0]
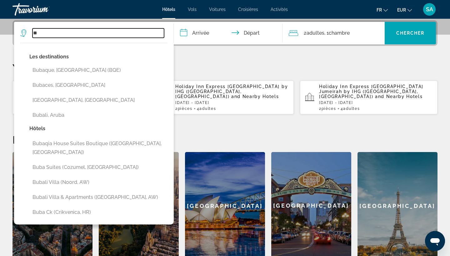
type input "*"
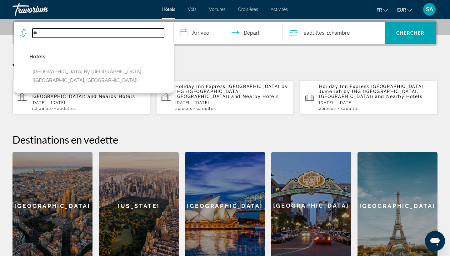
type input "*"
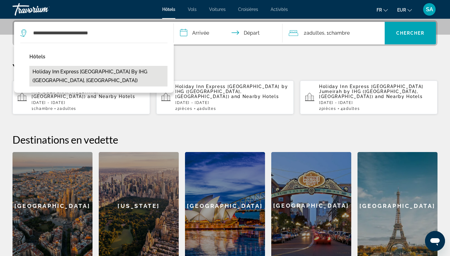
click at [107, 71] on button "Holiday Inn Express [GEOGRAPHIC_DATA] by IHG ([GEOGRAPHIC_DATA], [GEOGRAPHIC_DA…" at bounding box center [98, 76] width 138 height 21
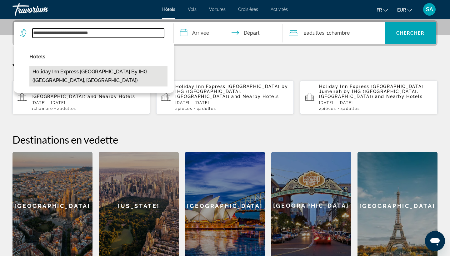
type input "**********"
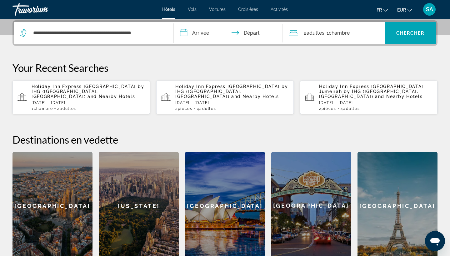
click at [203, 33] on input "**********" at bounding box center [229, 34] width 111 height 24
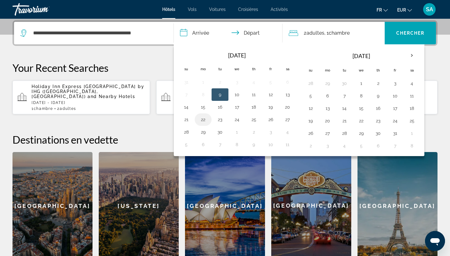
click at [203, 119] on button "22" at bounding box center [203, 119] width 10 height 9
click at [218, 121] on button "23" at bounding box center [220, 119] width 10 height 9
type input "**********"
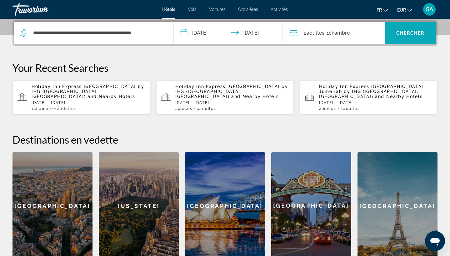
click at [417, 35] on span "Chercher" at bounding box center [410, 33] width 28 height 5
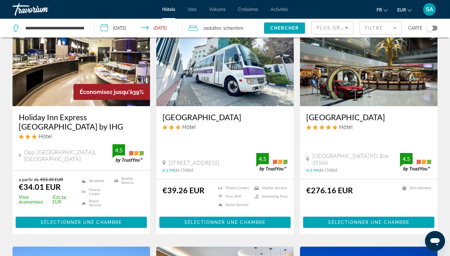
scroll to position [58, 0]
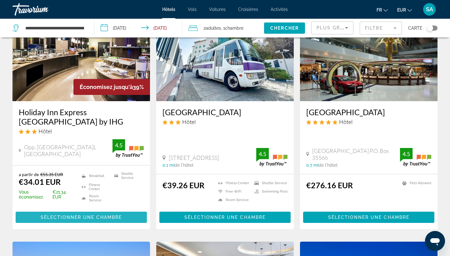
click at [64, 218] on span "Sélectionner une chambre" at bounding box center [81, 217] width 81 height 5
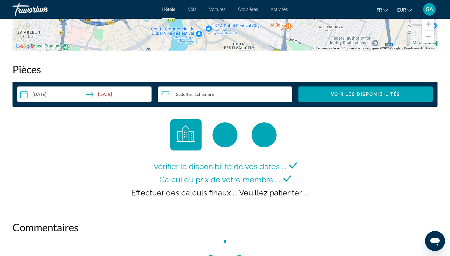
scroll to position [765, 0]
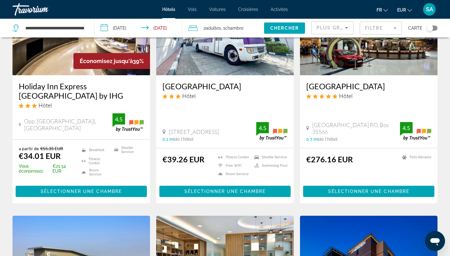
scroll to position [94, 0]
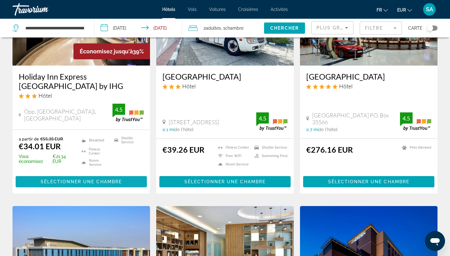
click at [68, 183] on span "Sélectionner une chambre" at bounding box center [81, 181] width 81 height 5
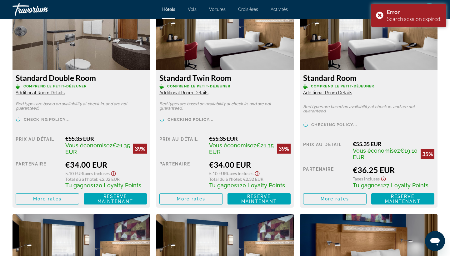
scroll to position [894, 0]
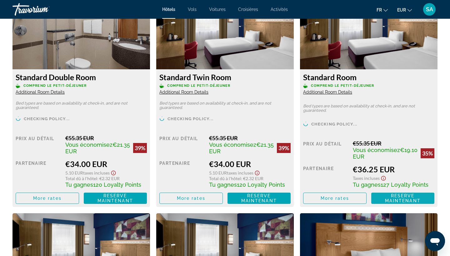
click at [403, 198] on span "Reserve maintenant" at bounding box center [403, 198] width 36 height 10
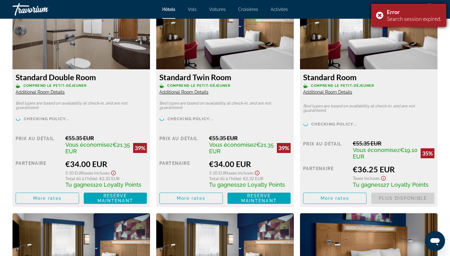
click at [377, 14] on div "Error Search session expired." at bounding box center [408, 15] width 75 height 23
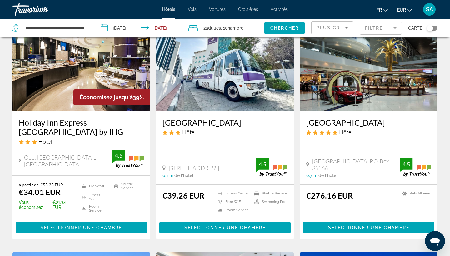
scroll to position [52, 0]
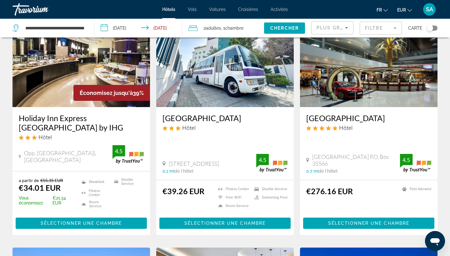
click at [218, 74] on img "Main content" at bounding box center [225, 57] width 138 height 100
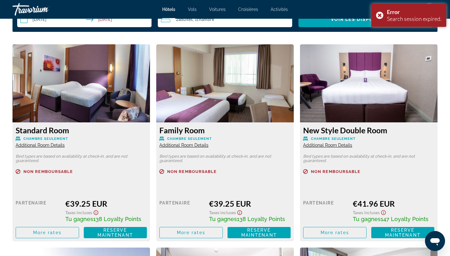
scroll to position [855, 0]
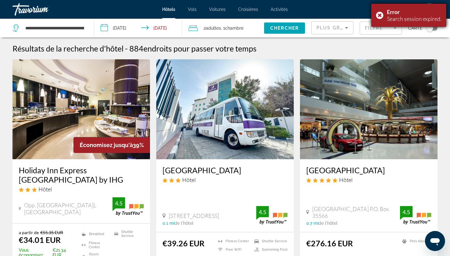
click at [381, 14] on div "Error Search session expired." at bounding box center [408, 15] width 75 height 23
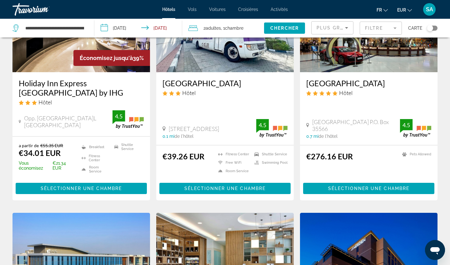
scroll to position [88, 0]
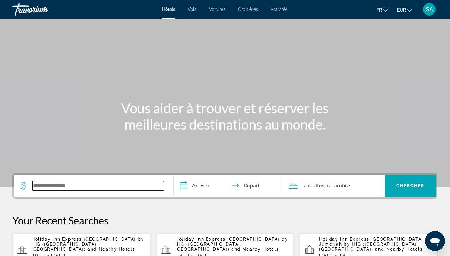
click at [69, 182] on input "Search widget" at bounding box center [99, 185] width 132 height 9
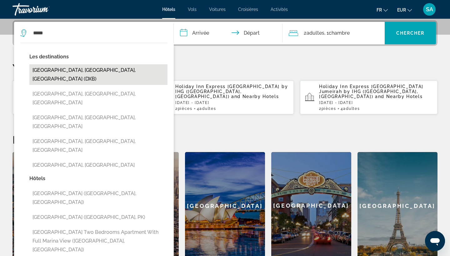
click at [144, 72] on button "[GEOGRAPHIC_DATA], [GEOGRAPHIC_DATA], [GEOGRAPHIC_DATA] (DXB)" at bounding box center [98, 74] width 138 height 21
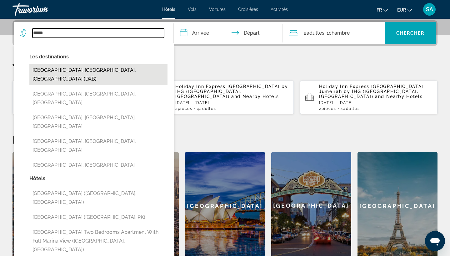
type input "**********"
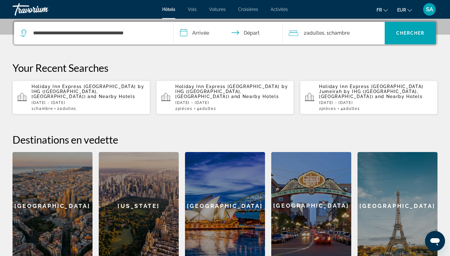
click at [197, 33] on input "**********" at bounding box center [229, 34] width 111 height 24
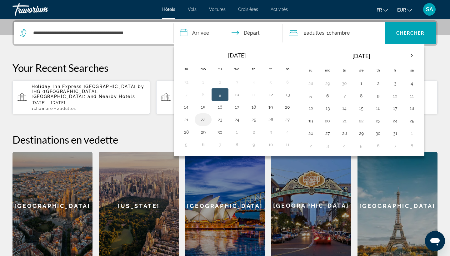
click at [205, 121] on button "22" at bounding box center [203, 119] width 10 height 9
click at [222, 120] on button "23" at bounding box center [220, 119] width 10 height 9
type input "**********"
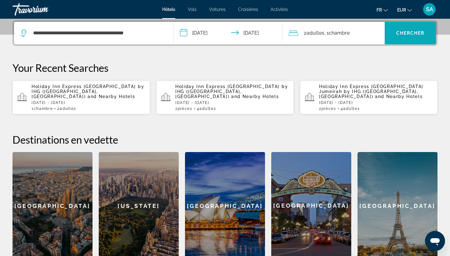
click at [403, 37] on span "Search widget" at bounding box center [410, 33] width 51 height 15
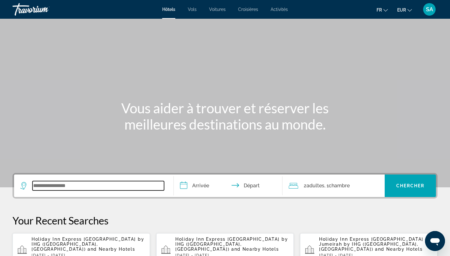
click at [101, 185] on input "Search widget" at bounding box center [99, 185] width 132 height 9
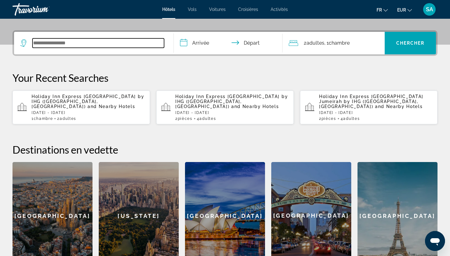
scroll to position [153, 0]
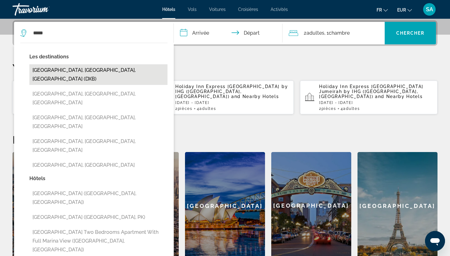
click at [151, 71] on button "[GEOGRAPHIC_DATA], [GEOGRAPHIC_DATA], [GEOGRAPHIC_DATA] (DXB)" at bounding box center [98, 74] width 138 height 21
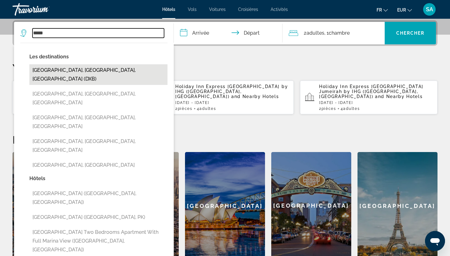
type input "**********"
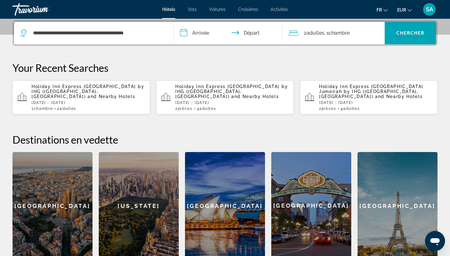
click at [202, 36] on input "**********" at bounding box center [229, 34] width 111 height 24
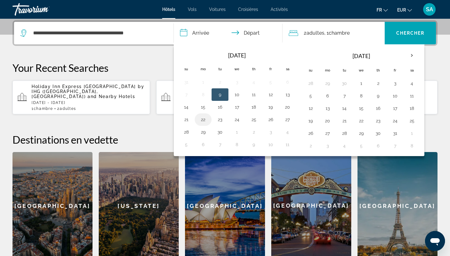
click at [200, 118] on button "22" at bounding box center [203, 119] width 10 height 9
click at [218, 120] on button "23" at bounding box center [220, 119] width 10 height 9
type input "**********"
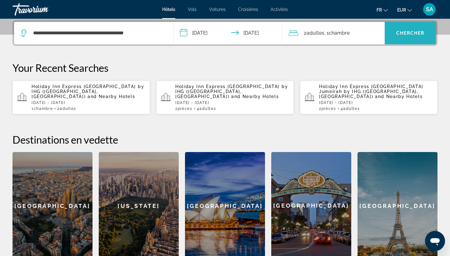
click at [407, 31] on span "Chercher" at bounding box center [410, 33] width 28 height 5
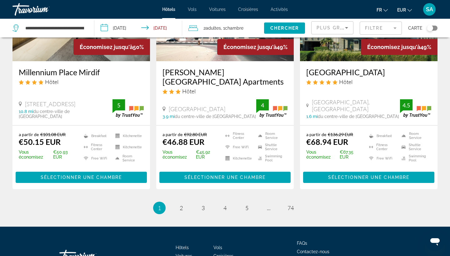
scroll to position [839, 0]
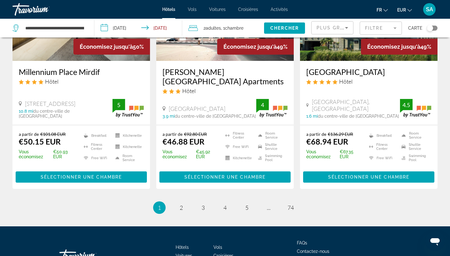
click at [434, 28] on div "Toggle map" at bounding box center [432, 28] width 11 height 5
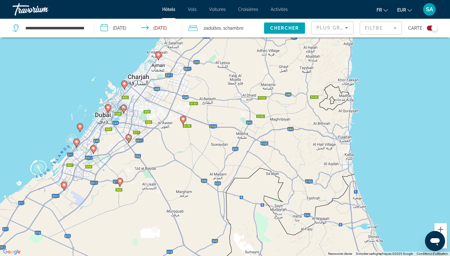
drag, startPoint x: 396, startPoint y: 147, endPoint x: 265, endPoint y: 144, distance: 131.3
click at [265, 144] on div "Pour activer le glissement avec le clavier, appuyez sur Alt+Entrée. Une fois ce…" at bounding box center [225, 128] width 450 height 256
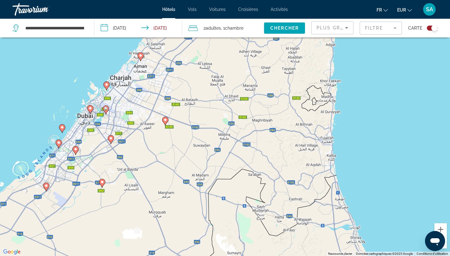
click at [165, 122] on icon "Main content" at bounding box center [166, 121] width 6 height 8
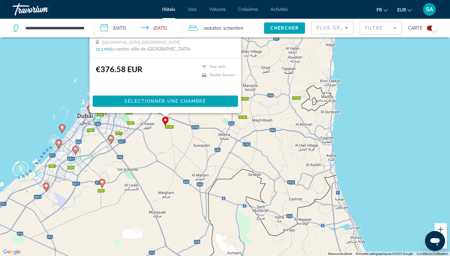
scroll to position [0, 0]
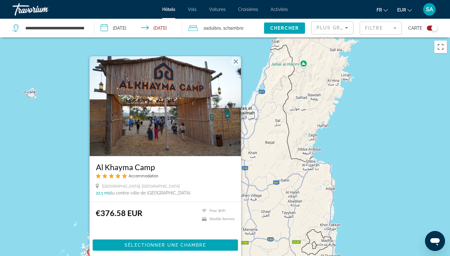
click at [70, 188] on div "Pour activer le glissement avec le clavier, appuyez sur Alt+Entrée. Une fois ce…" at bounding box center [225, 166] width 450 height 256
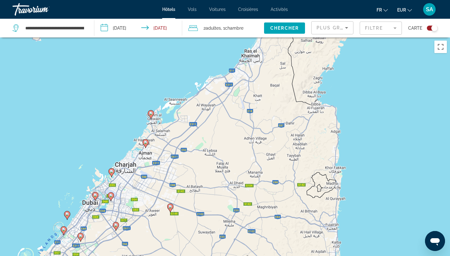
drag, startPoint x: 186, startPoint y: 178, endPoint x: 209, endPoint y: 66, distance: 113.6
click at [209, 66] on div "Pour activer le glissement avec le clavier, appuyez sur Alt+Entrée. Une fois ce…" at bounding box center [225, 166] width 450 height 256
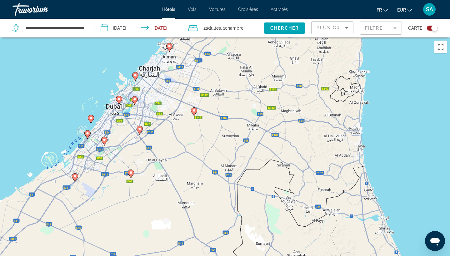
drag, startPoint x: 186, startPoint y: 177, endPoint x: 183, endPoint y: 126, distance: 50.4
click at [183, 126] on div "Pour activer le glissement avec le clavier, appuyez sur Alt+Entrée. Une fois ce…" at bounding box center [225, 166] width 450 height 256
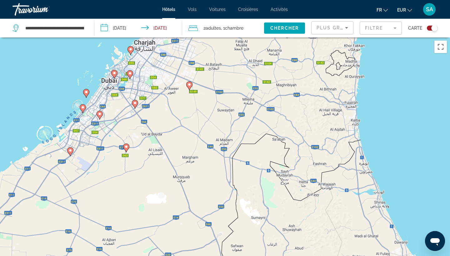
click at [430, 30] on div "Toggle map" at bounding box center [432, 28] width 11 height 5
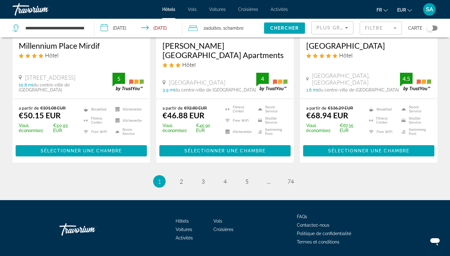
scroll to position [865, 0]
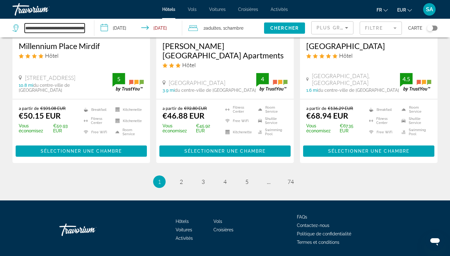
click at [75, 28] on input "**********" at bounding box center [55, 27] width 60 height 9
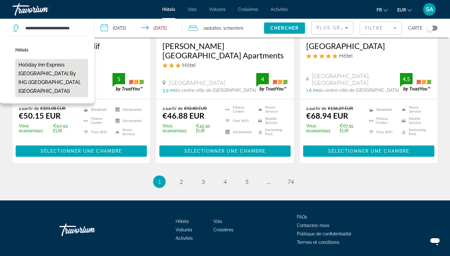
click at [20, 68] on button "Holiday Inn Express [GEOGRAPHIC_DATA] by IHG ([GEOGRAPHIC_DATA], [GEOGRAPHIC_DA…" at bounding box center [51, 78] width 73 height 38
type input "**********"
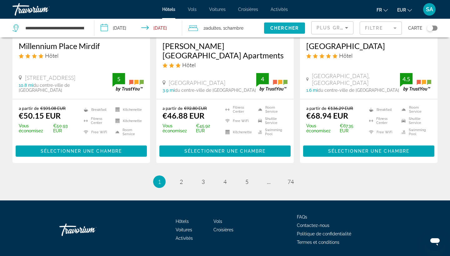
click at [283, 30] on span "Chercher" at bounding box center [284, 28] width 28 height 5
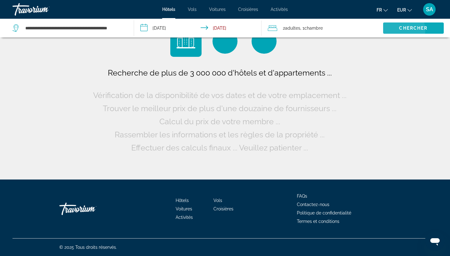
scroll to position [0, 0]
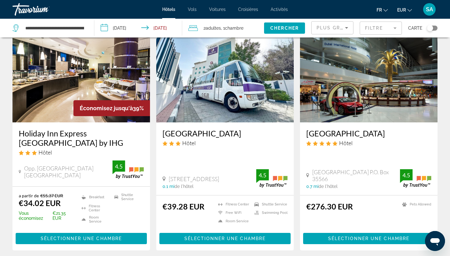
scroll to position [35, 0]
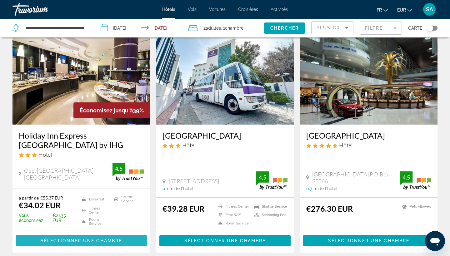
click at [86, 240] on span "Sélectionner une chambre" at bounding box center [81, 240] width 81 height 5
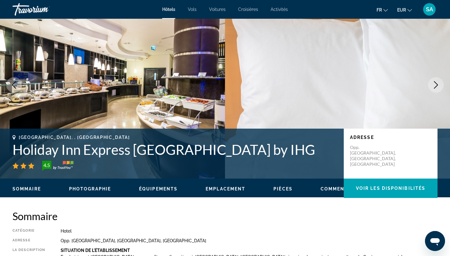
scroll to position [27, 0]
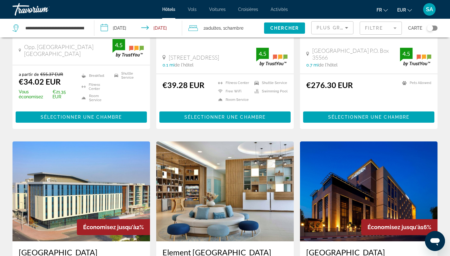
scroll to position [150, 0]
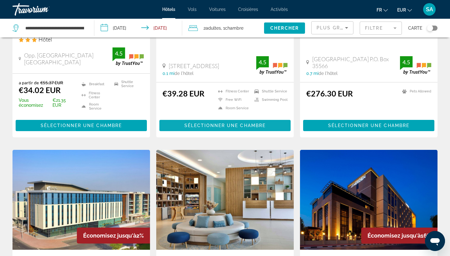
click at [200, 128] on span "Sélectionner une chambre" at bounding box center [224, 125] width 81 height 5
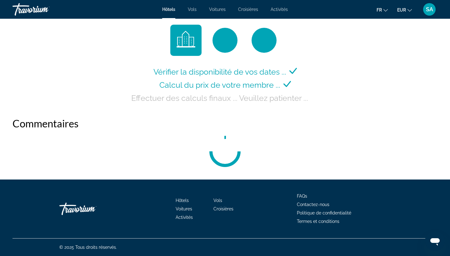
scroll to position [860, 0]
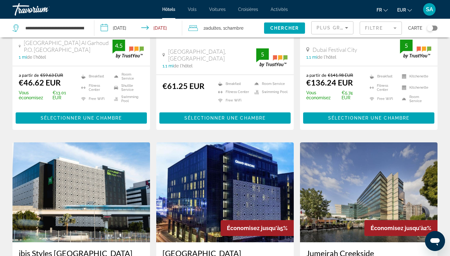
scroll to position [617, 0]
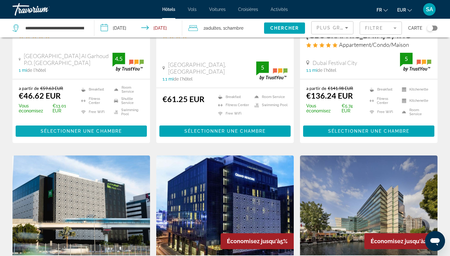
click at [114, 139] on span "Main content" at bounding box center [81, 131] width 131 height 15
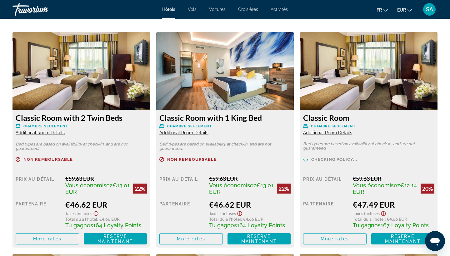
scroll to position [820, 0]
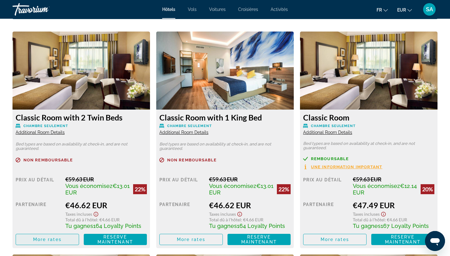
click at [51, 242] on span "More rates" at bounding box center [47, 239] width 28 height 5
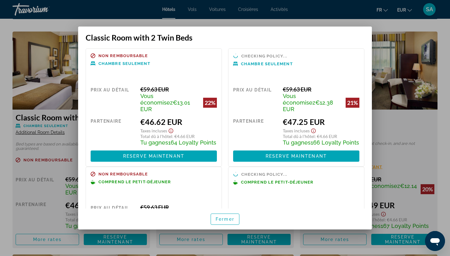
scroll to position [60, 0]
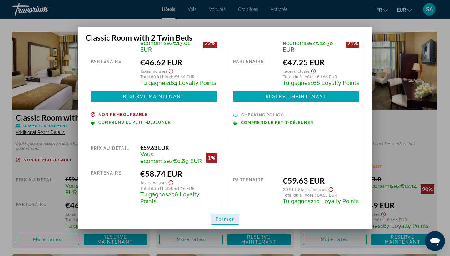
click at [232, 222] on button "Fermer" at bounding box center [225, 219] width 29 height 11
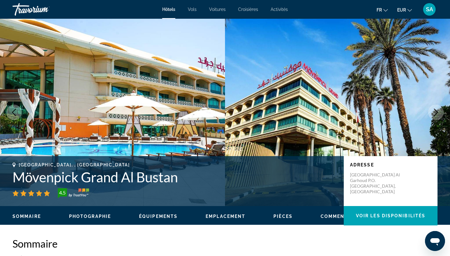
scroll to position [820, 0]
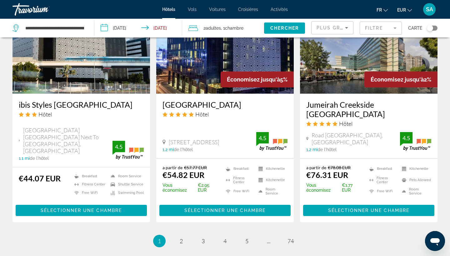
scroll to position [780, 0]
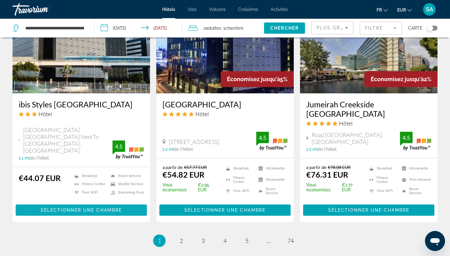
click at [90, 206] on span "Main content" at bounding box center [81, 210] width 131 height 15
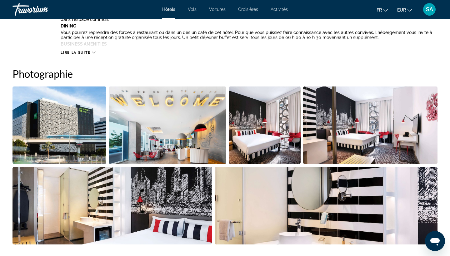
scroll to position [275, 0]
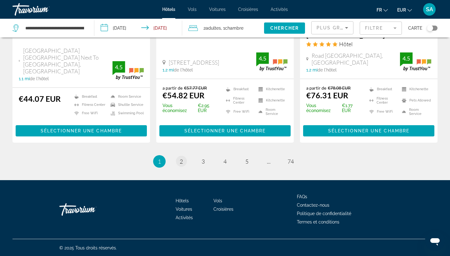
scroll to position [858, 0]
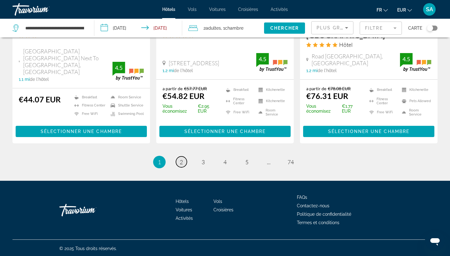
click at [181, 159] on span "2" at bounding box center [181, 162] width 3 height 7
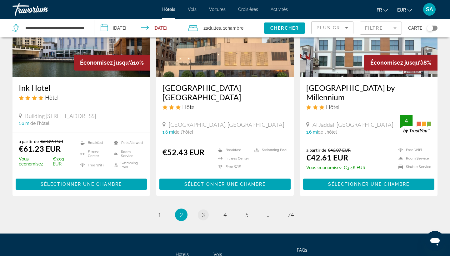
scroll to position [815, 0]
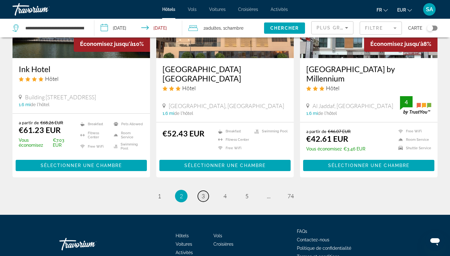
click at [202, 193] on span "3" at bounding box center [203, 196] width 3 height 7
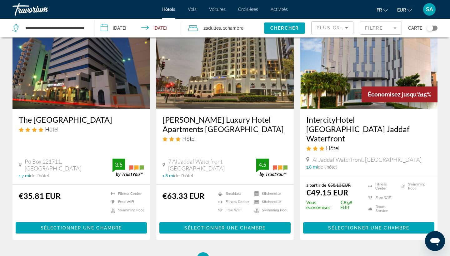
scroll to position [803, 0]
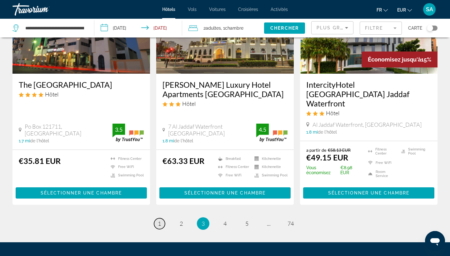
click at [161, 218] on link "page 1" at bounding box center [159, 223] width 11 height 11
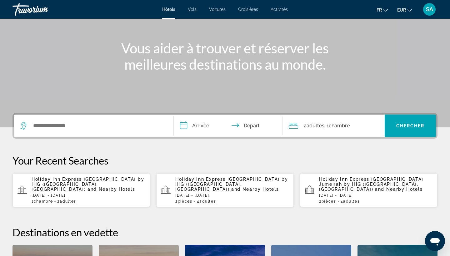
scroll to position [60, 0]
click at [434, 238] on icon "Ouvrir la fenêtre de messagerie" at bounding box center [434, 241] width 11 height 11
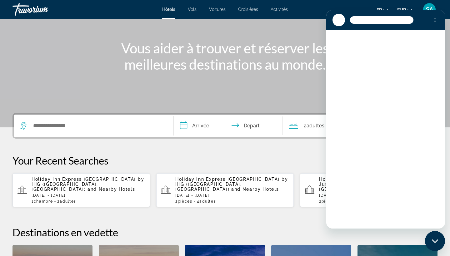
scroll to position [0, 0]
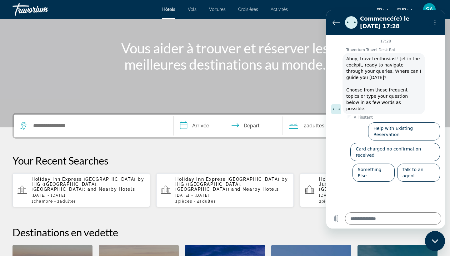
click at [273, 165] on p "Your Recent Searches" at bounding box center [225, 160] width 425 height 13
click at [434, 22] on icon "Menu d’options" at bounding box center [435, 22] width 5 height 5
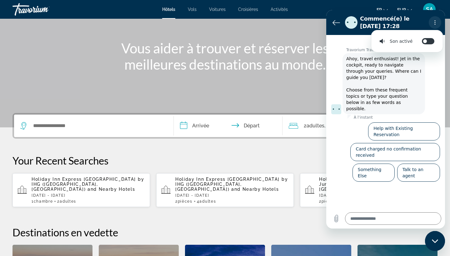
click at [434, 22] on icon "Menu d’options" at bounding box center [435, 22] width 5 height 5
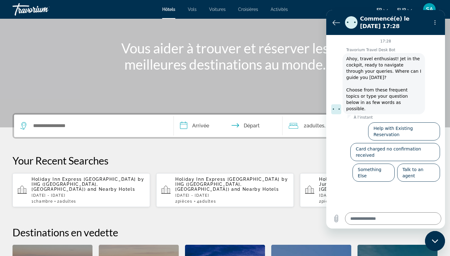
click at [434, 248] on div "Fermer la fenêtre de messagerie" at bounding box center [435, 241] width 19 height 19
type textarea "*"
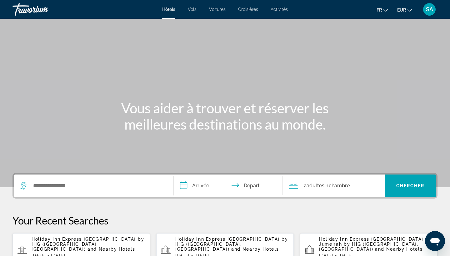
click at [98, 180] on div "Search widget" at bounding box center [93, 186] width 147 height 23
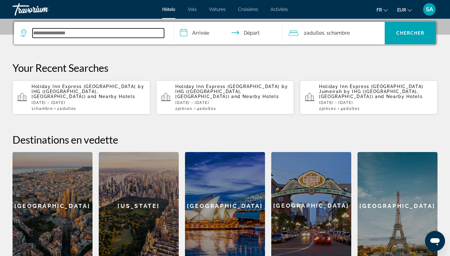
click at [116, 37] on input "Search widget" at bounding box center [99, 32] width 132 height 9
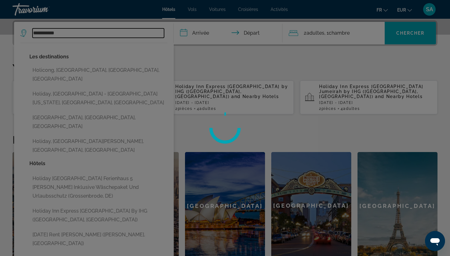
type input "**********"
